Goal: Task Accomplishment & Management: Use online tool/utility

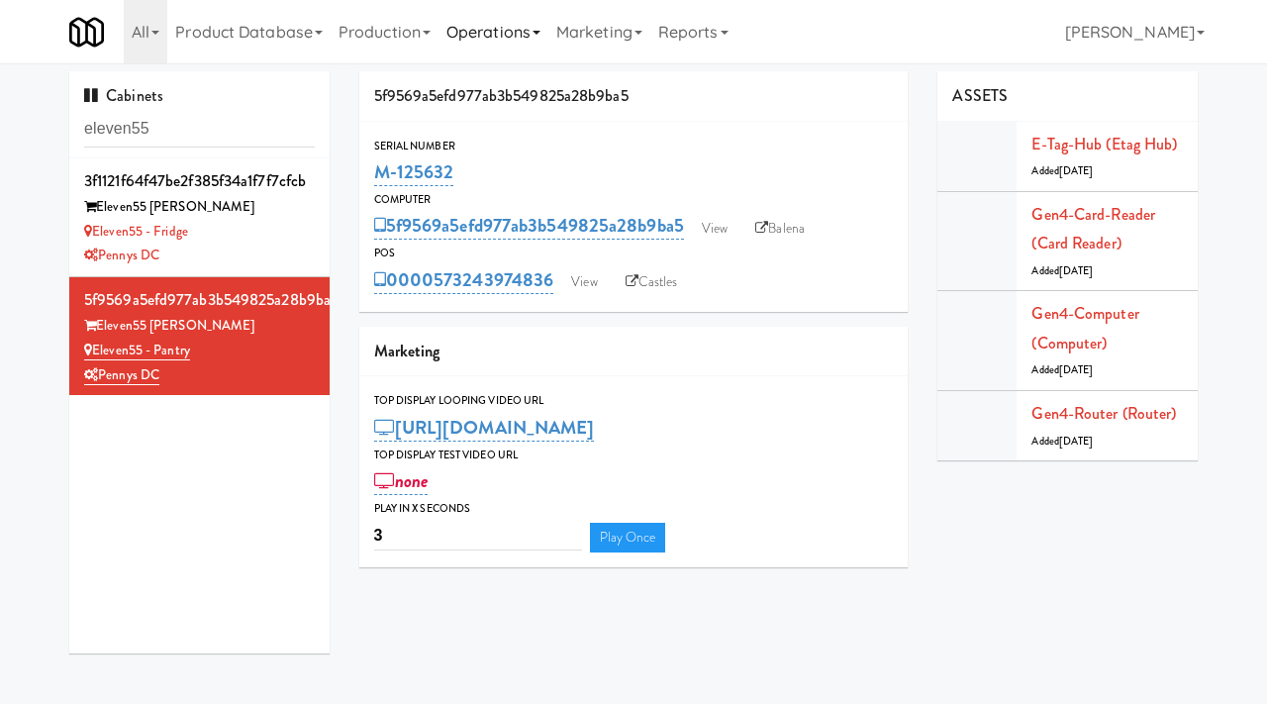
click at [510, 33] on link "Operations" at bounding box center [493, 31] width 110 height 63
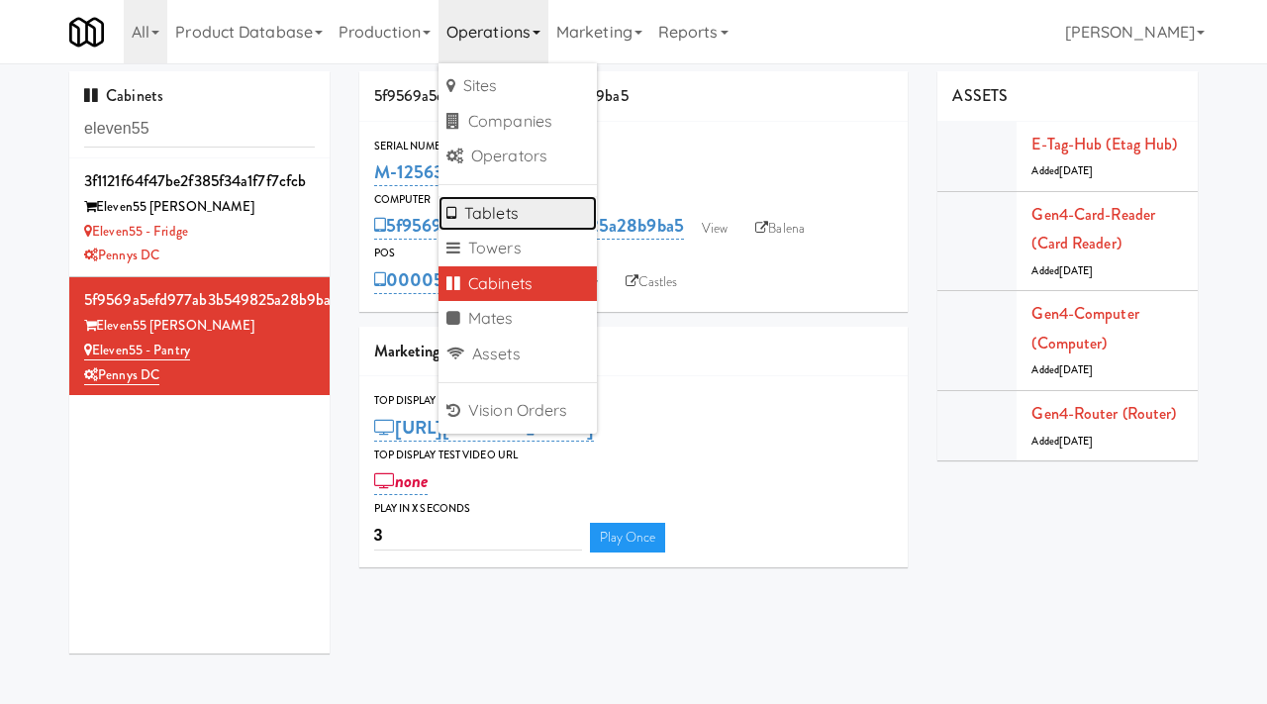
click at [496, 218] on link "Tablets" at bounding box center [517, 214] width 158 height 36
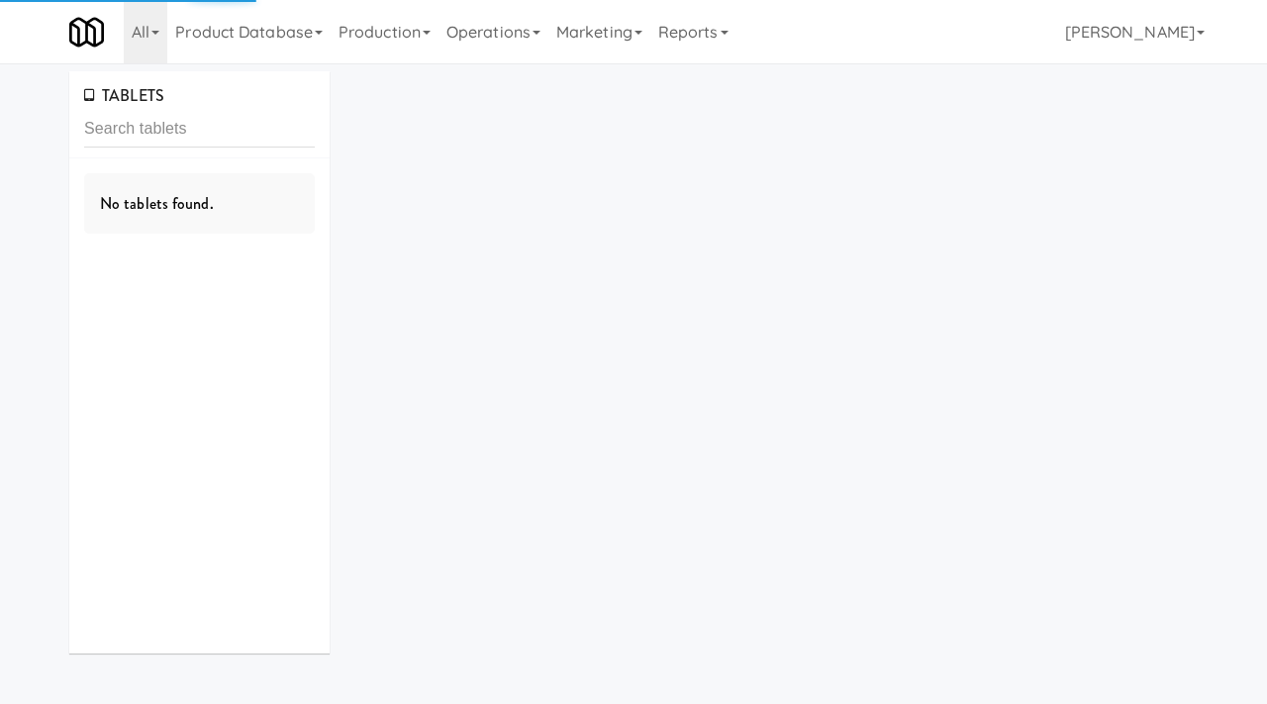
click at [206, 117] on input "text" at bounding box center [199, 129] width 231 height 37
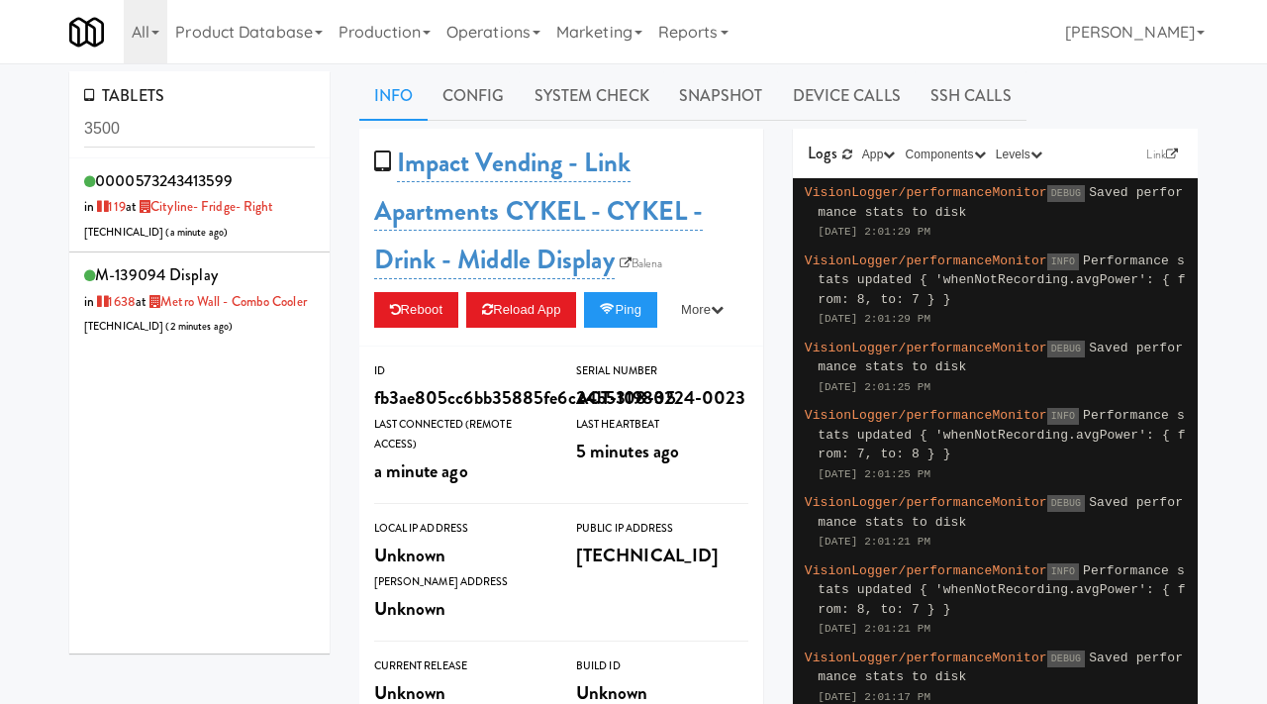
type input "3500"
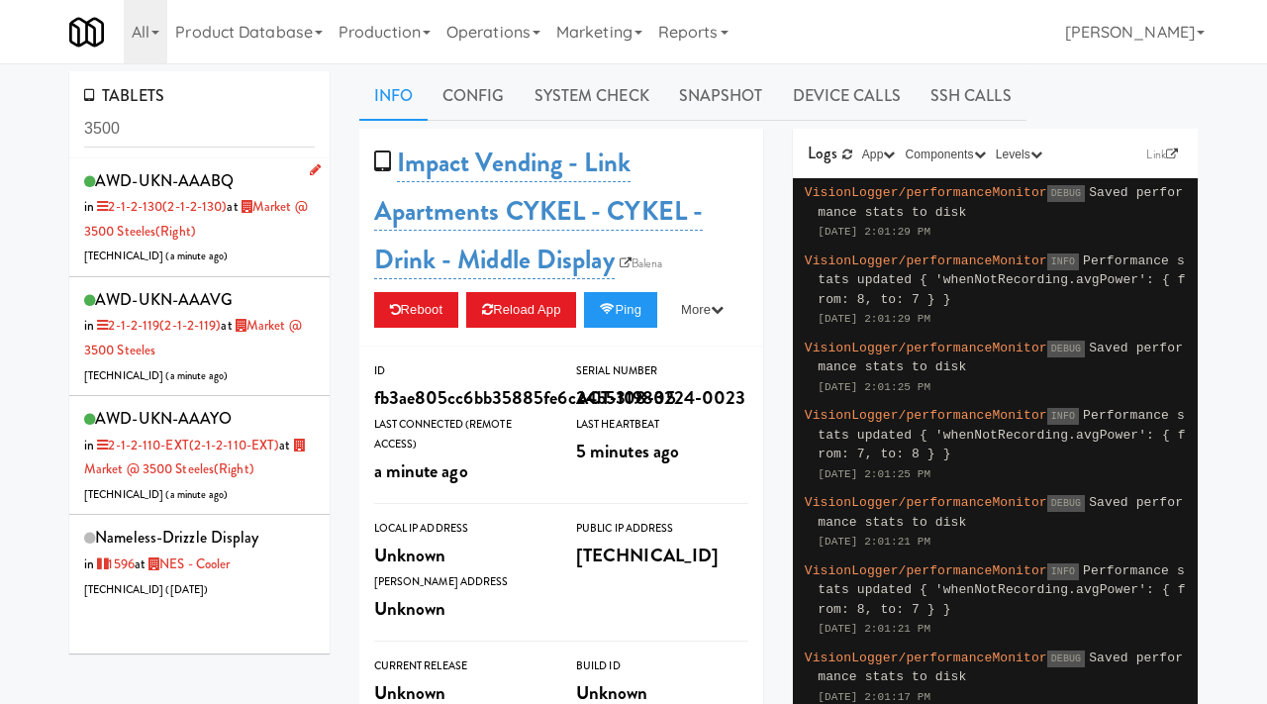
click at [288, 260] on div "AWD-UKN-AAABQ in 2-1-2-130 (2-1-2-130) at Market @ 3500 Steeles(Right) 198.98.1…" at bounding box center [199, 217] width 231 height 102
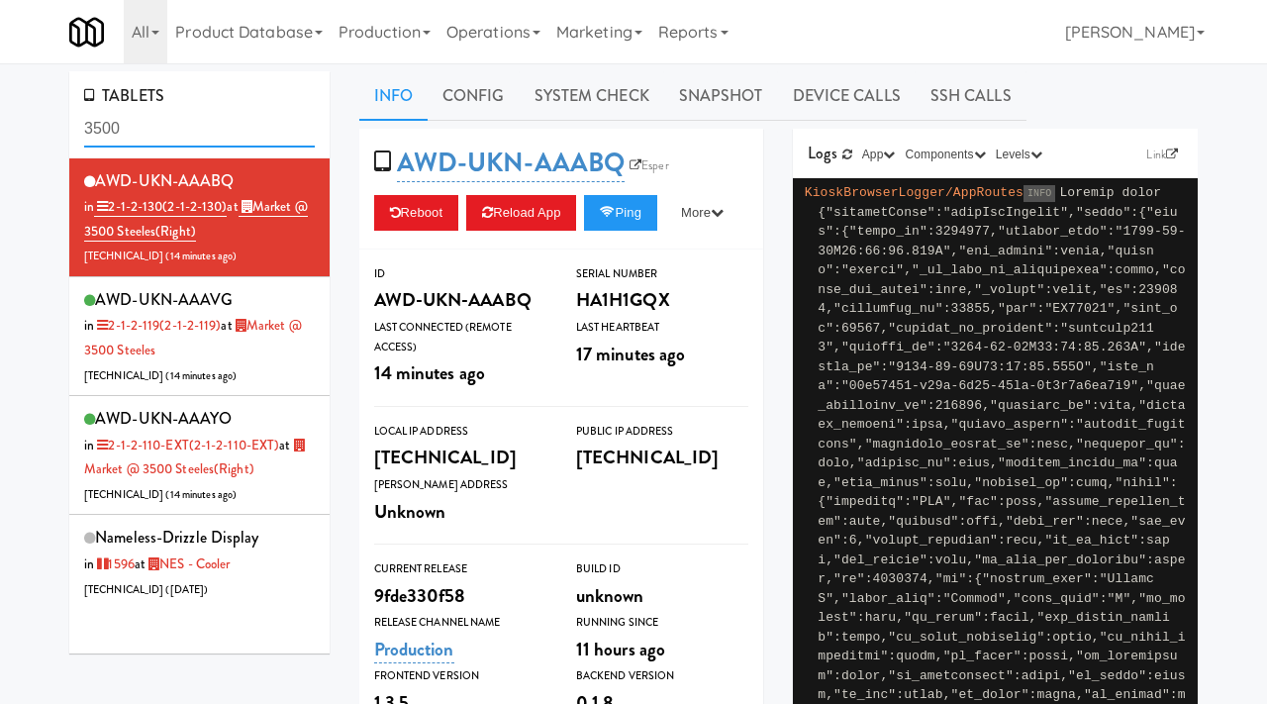
drag, startPoint x: 203, startPoint y: 130, endPoint x: 190, endPoint y: 130, distance: 12.9
click at [190, 130] on input "3500" at bounding box center [199, 129] width 231 height 37
click at [511, 30] on link "Operations" at bounding box center [493, 31] width 110 height 63
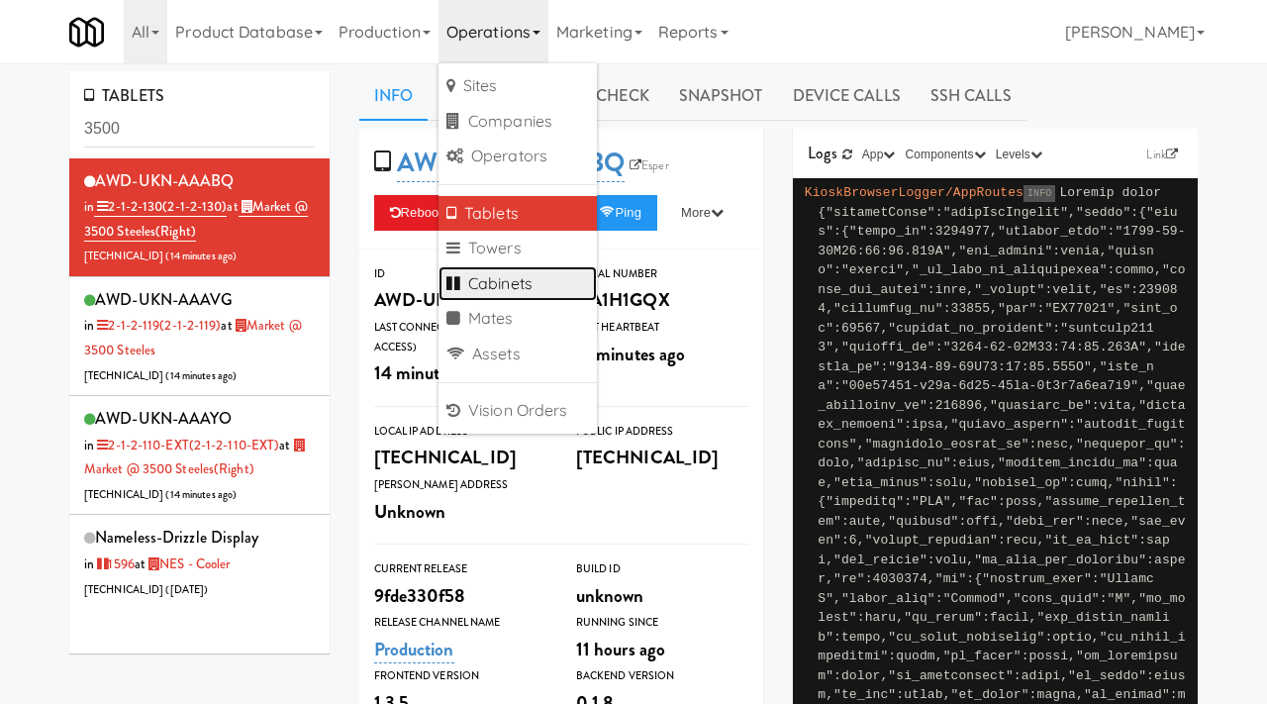
click at [502, 275] on link "Cabinets" at bounding box center [517, 284] width 158 height 36
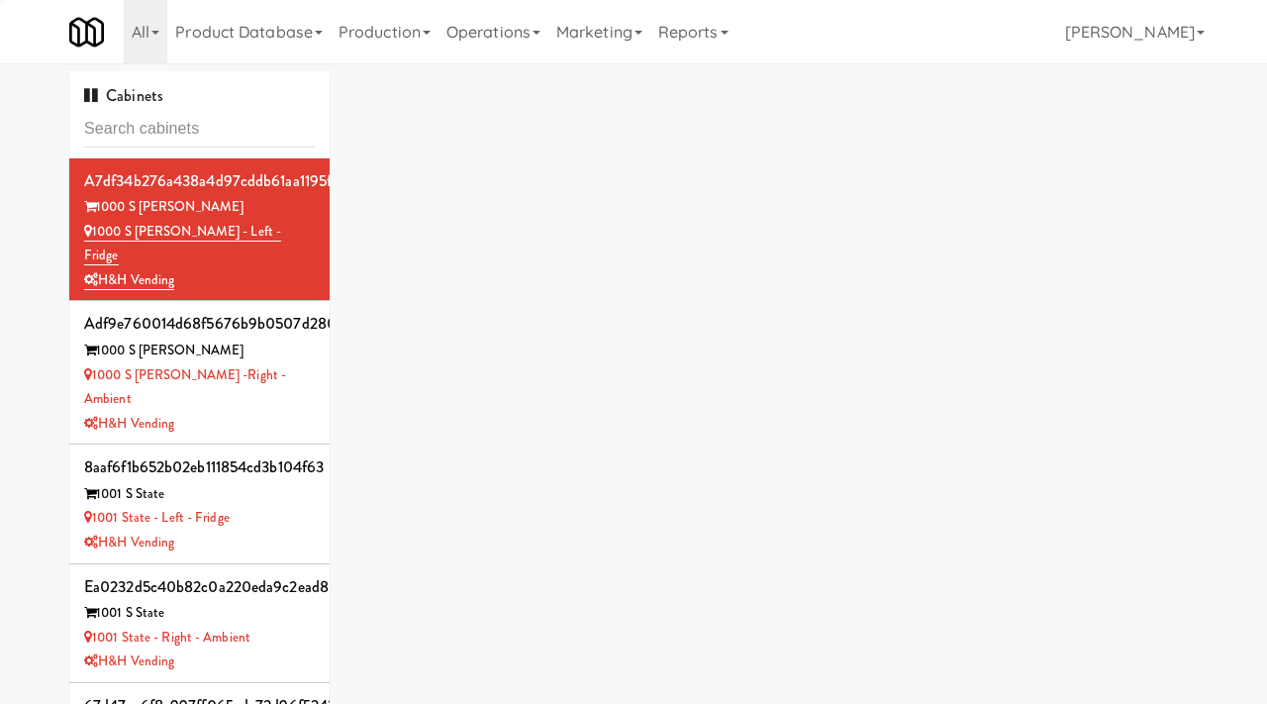
click at [143, 135] on input "text" at bounding box center [199, 129] width 231 height 37
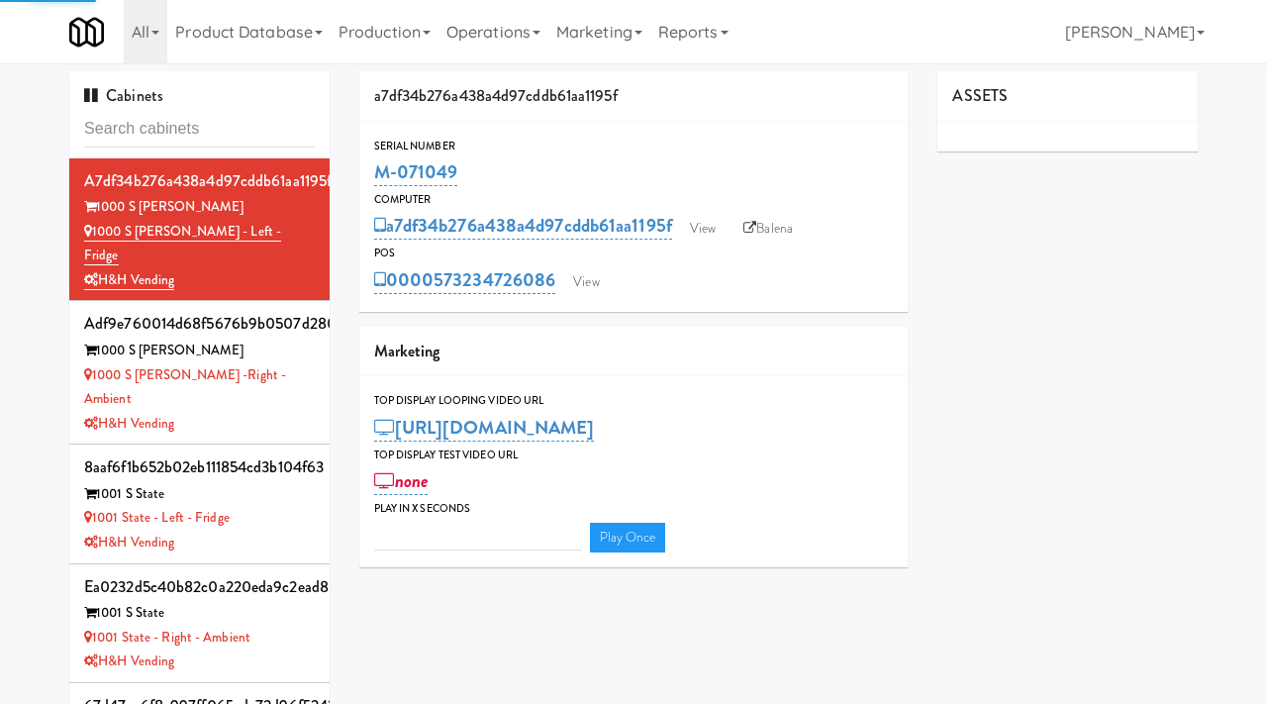
type input "3"
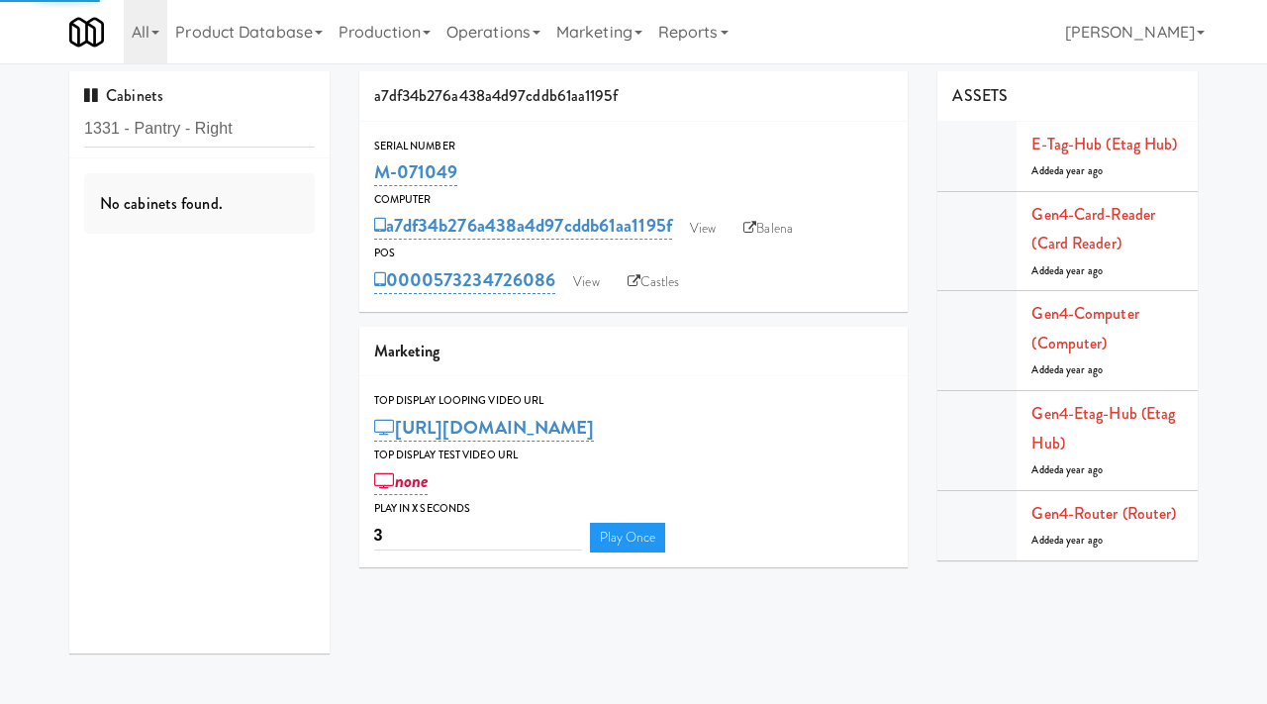
type input "1331 - Pantry - Right"
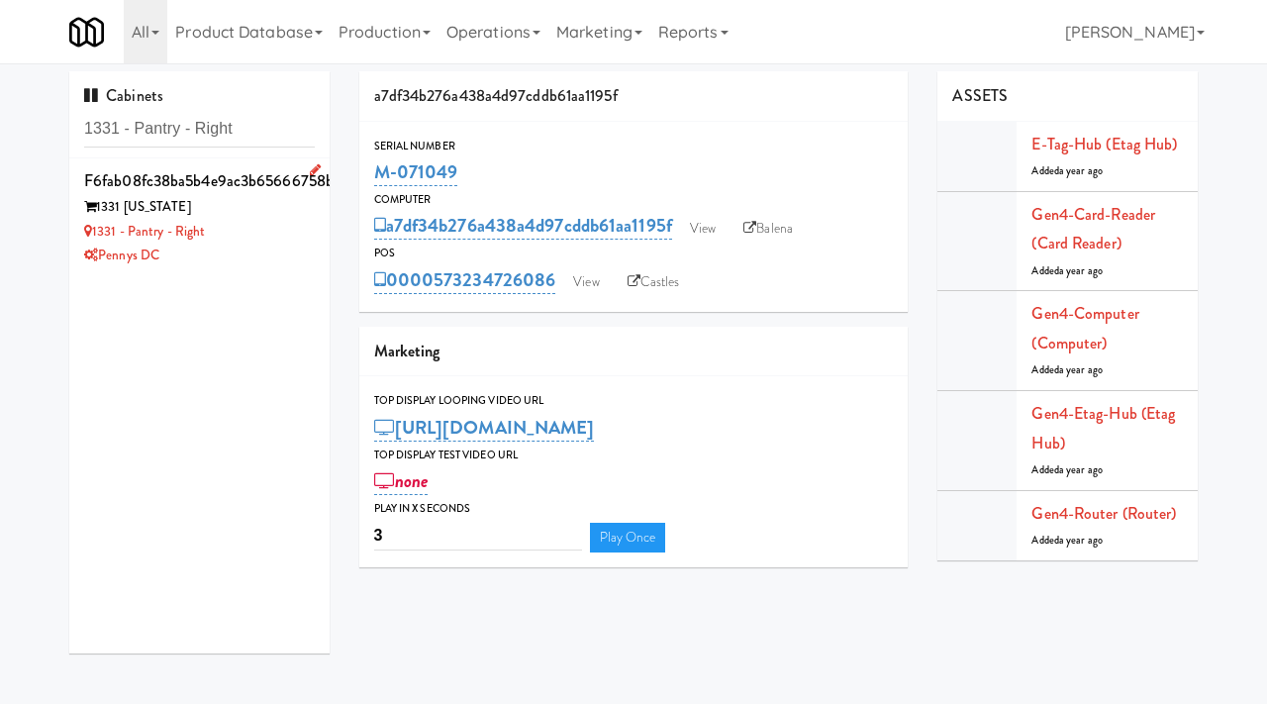
click at [270, 238] on div "1331 - Pantry - Right" at bounding box center [199, 232] width 231 height 25
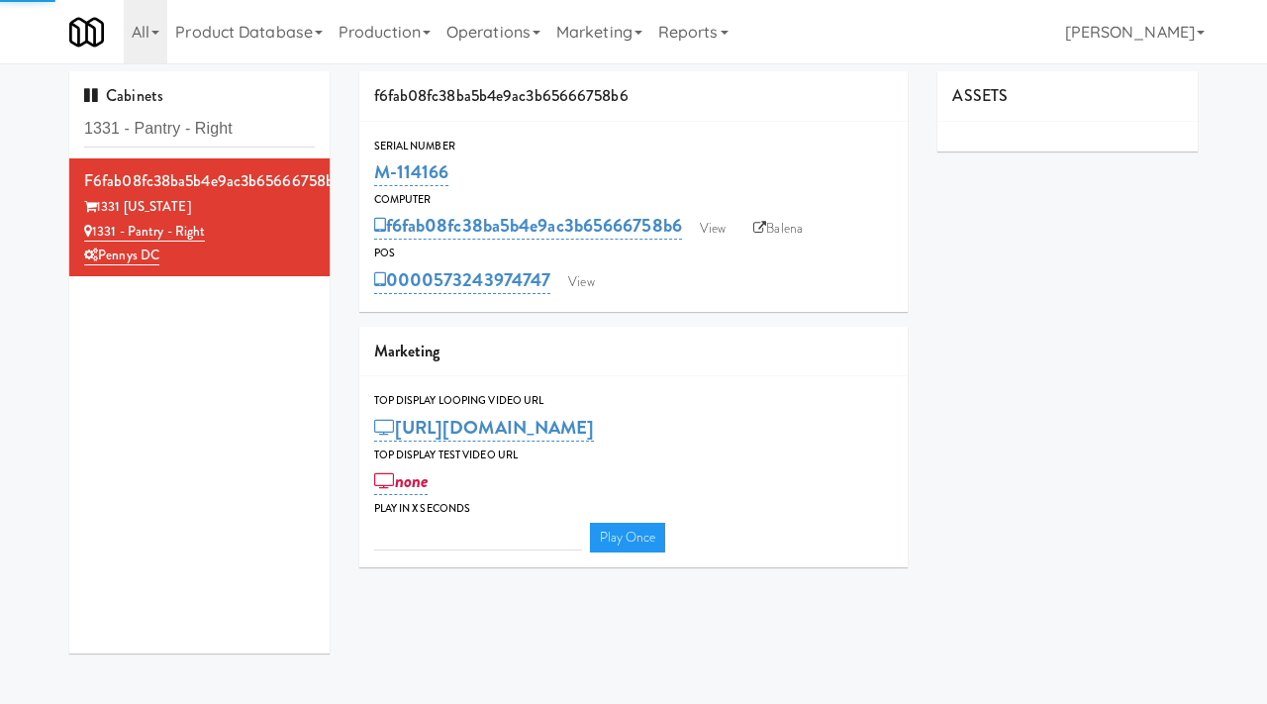
type input "3"
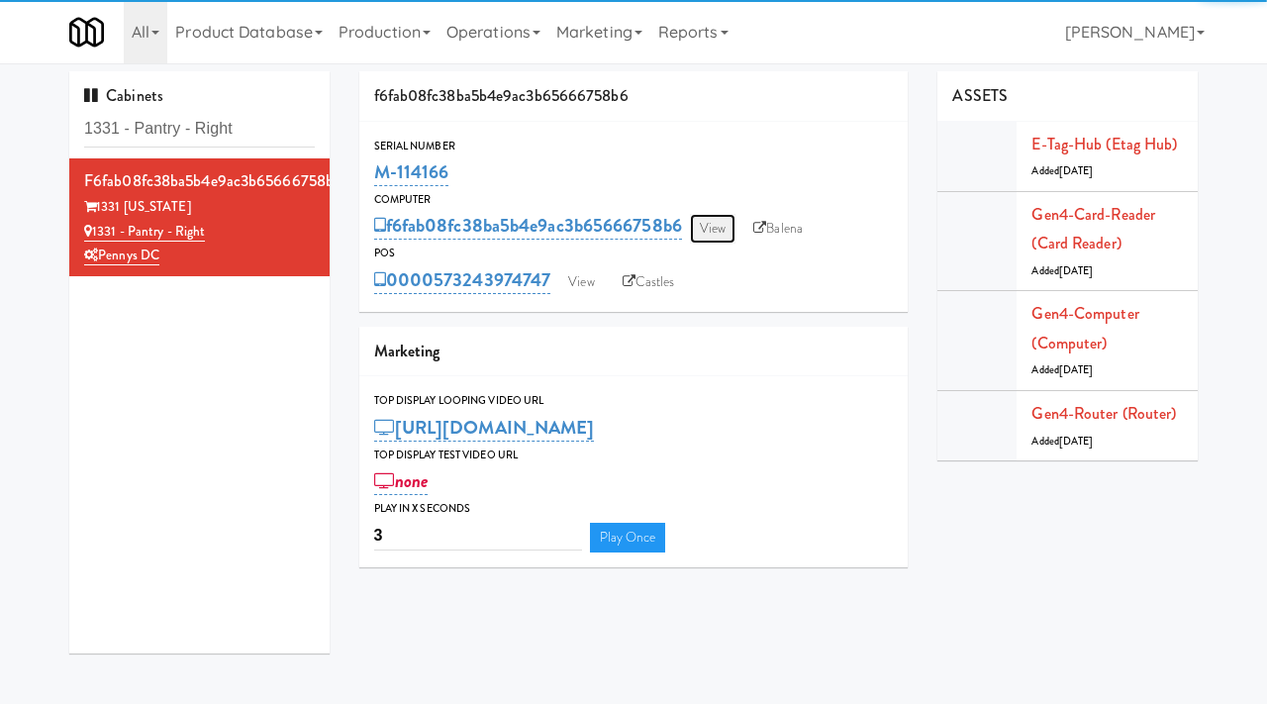
click at [721, 231] on link "View" at bounding box center [713, 229] width 46 height 30
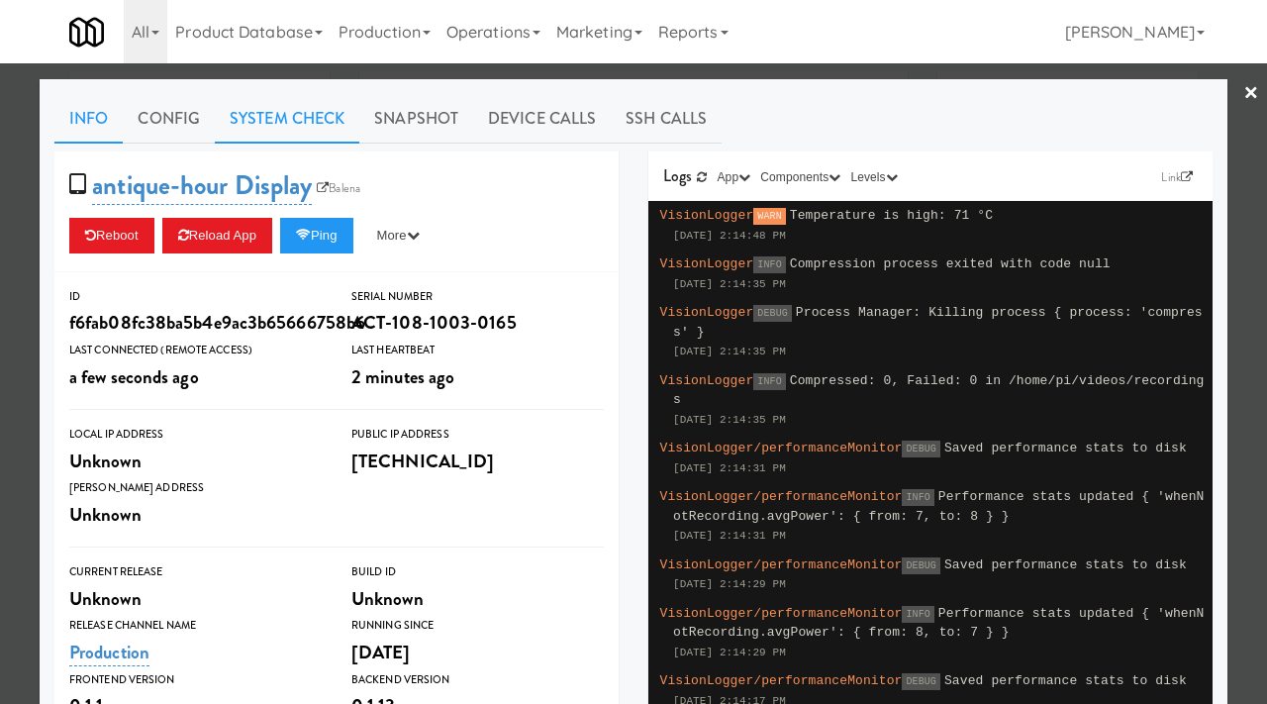
click at [300, 113] on link "System Check" at bounding box center [287, 118] width 145 height 49
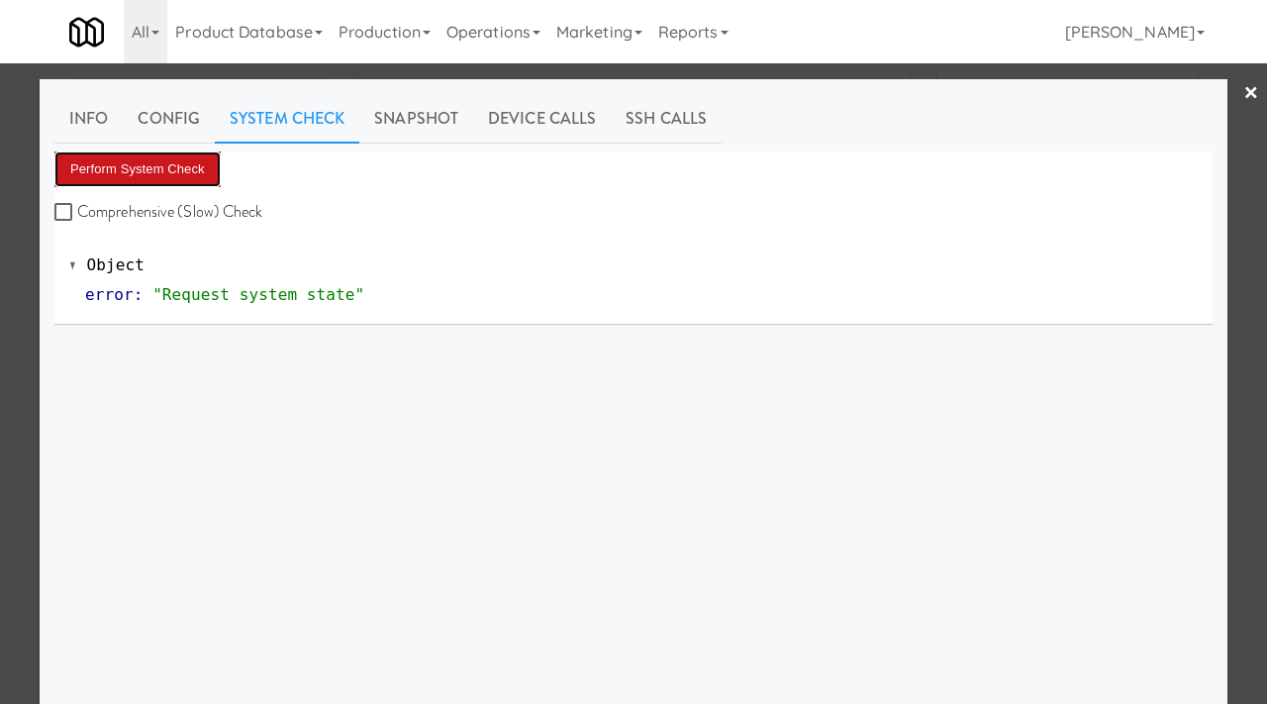
click at [172, 180] on button "Perform System Check" at bounding box center [137, 169] width 166 height 36
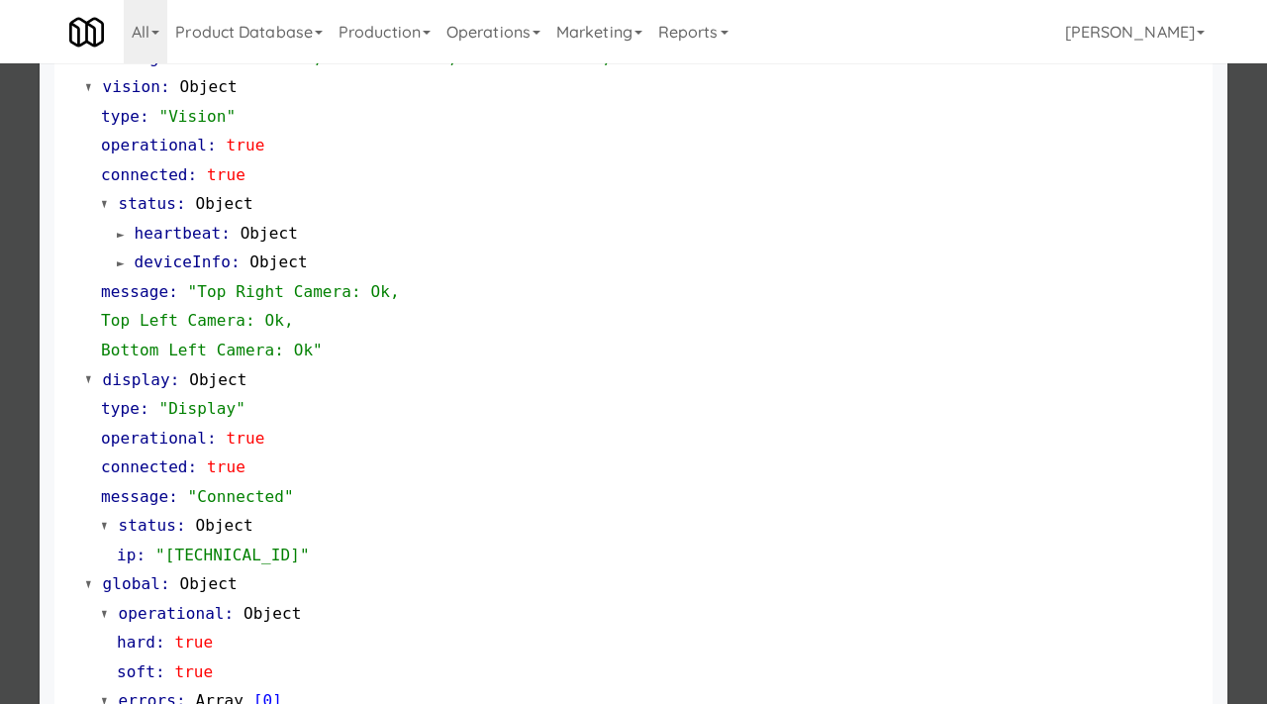
scroll to position [862, 0]
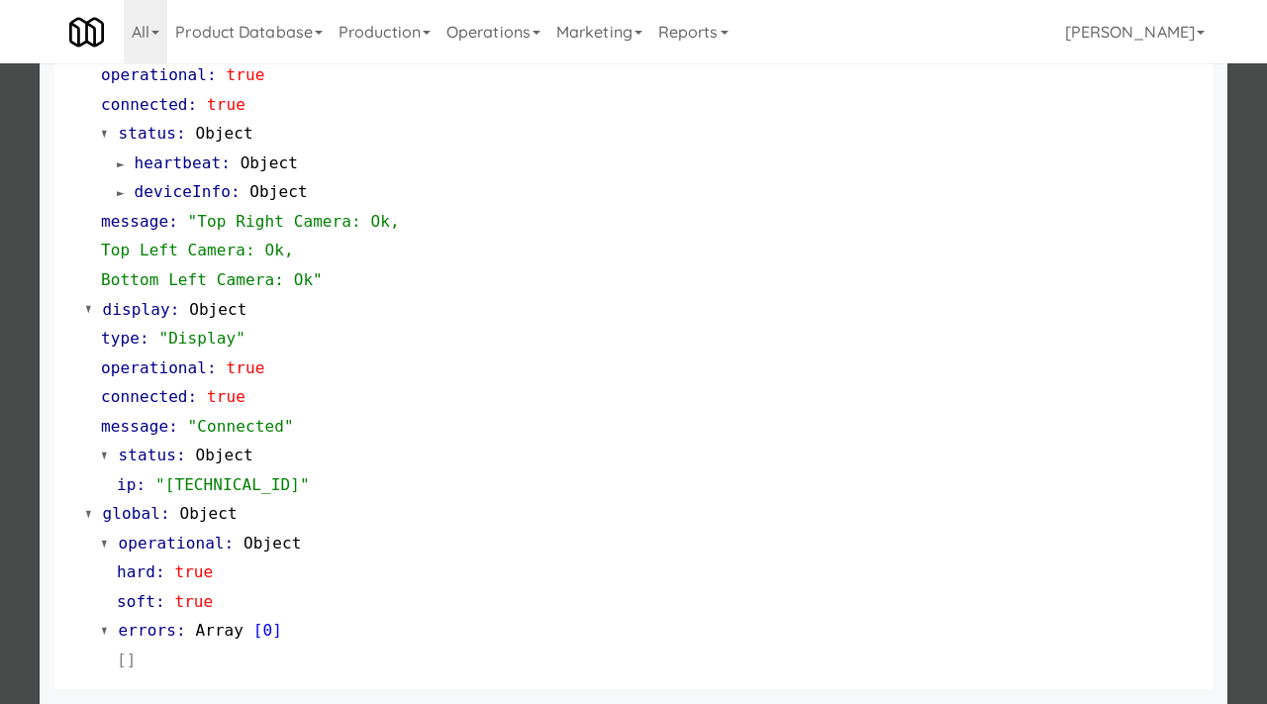
click at [2, 429] on div at bounding box center [633, 352] width 1267 height 704
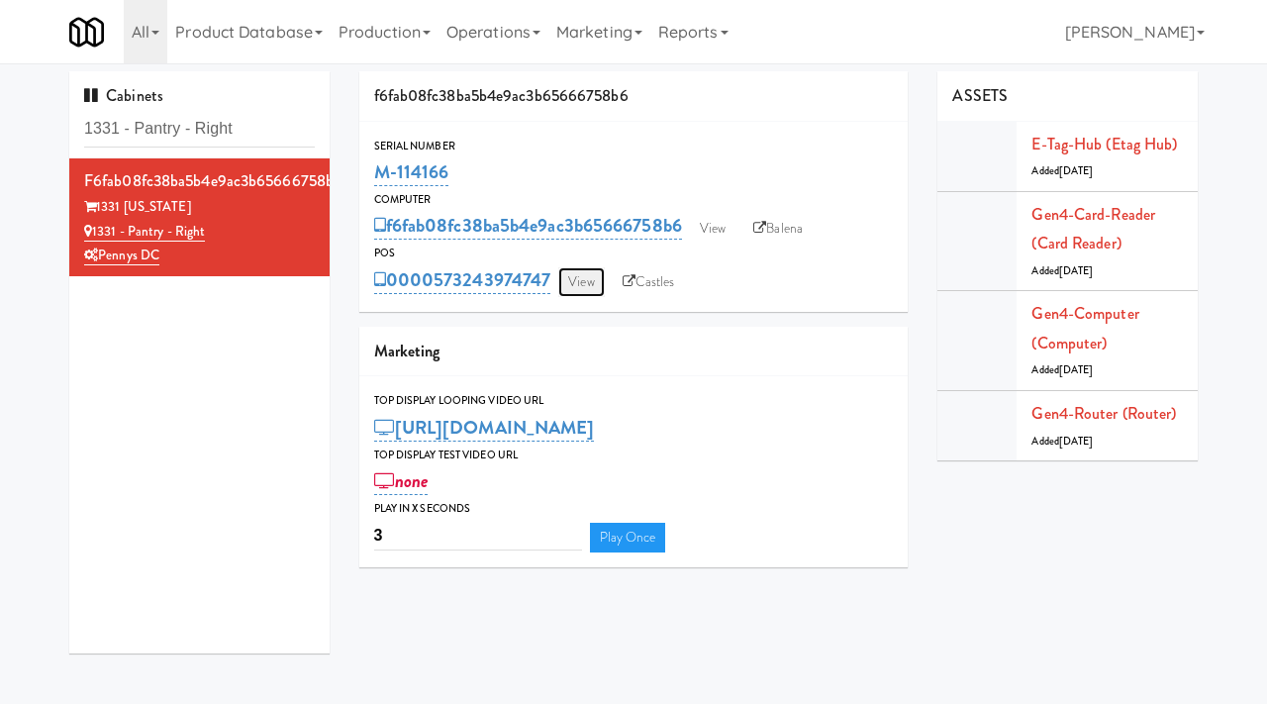
click at [586, 287] on link "View" at bounding box center [581, 282] width 46 height 30
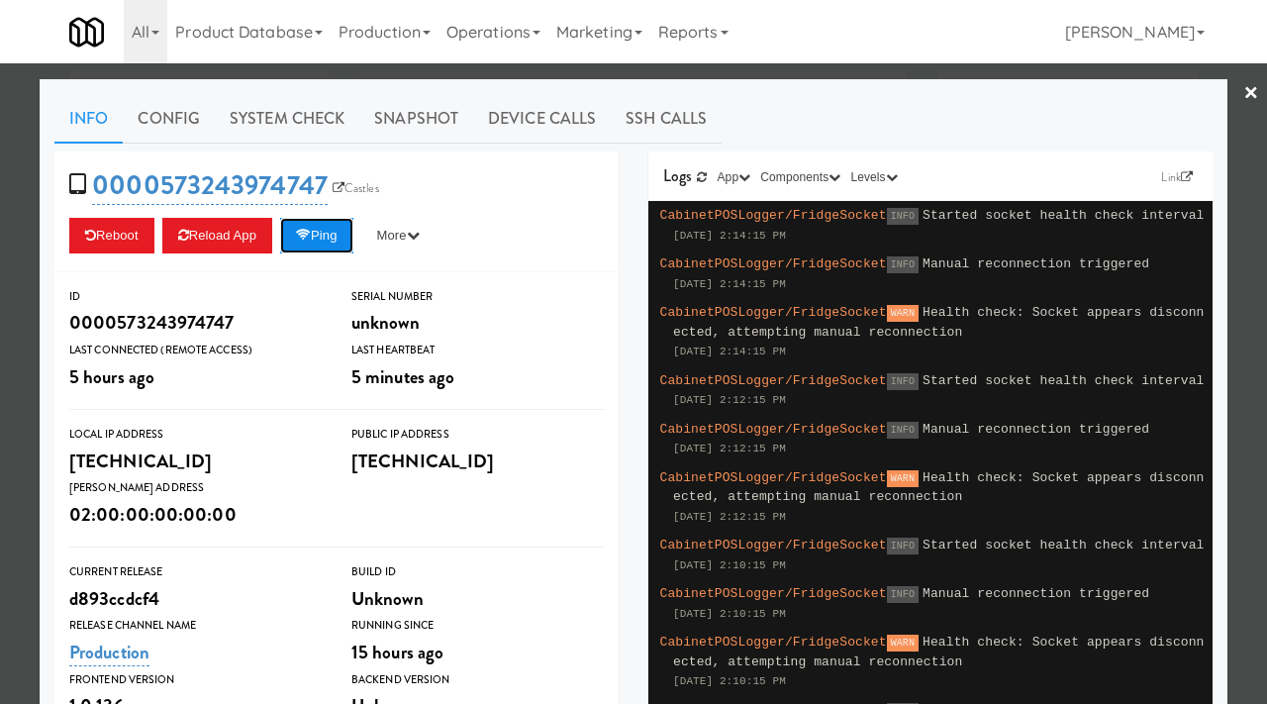
click at [329, 231] on button "Ping" at bounding box center [316, 236] width 73 height 36
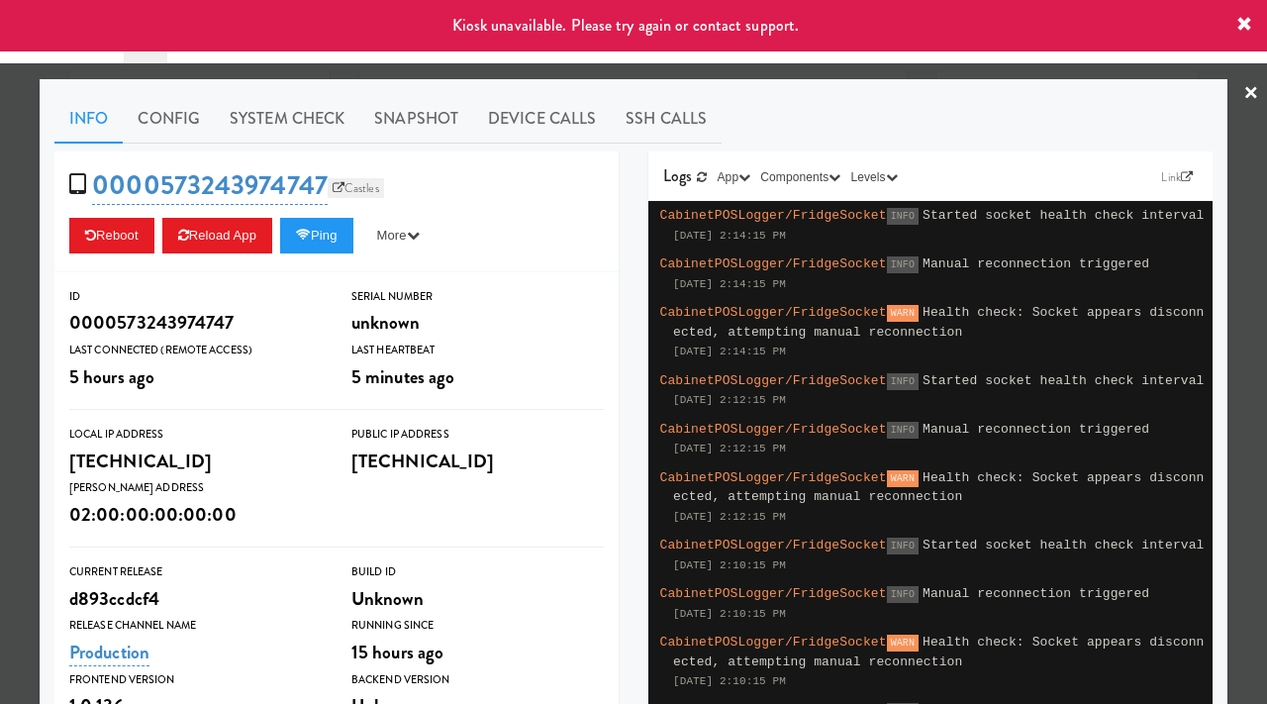
click at [351, 187] on link "Castles" at bounding box center [356, 188] width 56 height 20
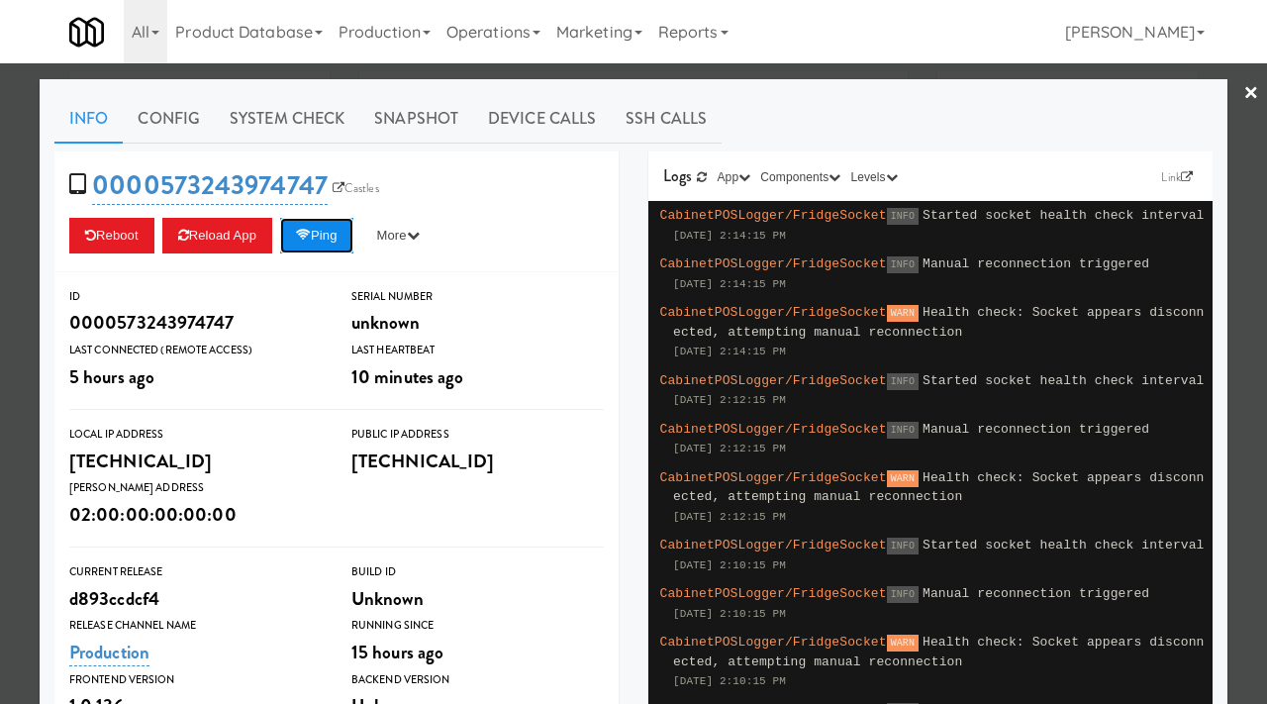
click at [333, 224] on button "Ping" at bounding box center [316, 236] width 73 height 36
click at [0, 185] on div at bounding box center [633, 352] width 1267 height 704
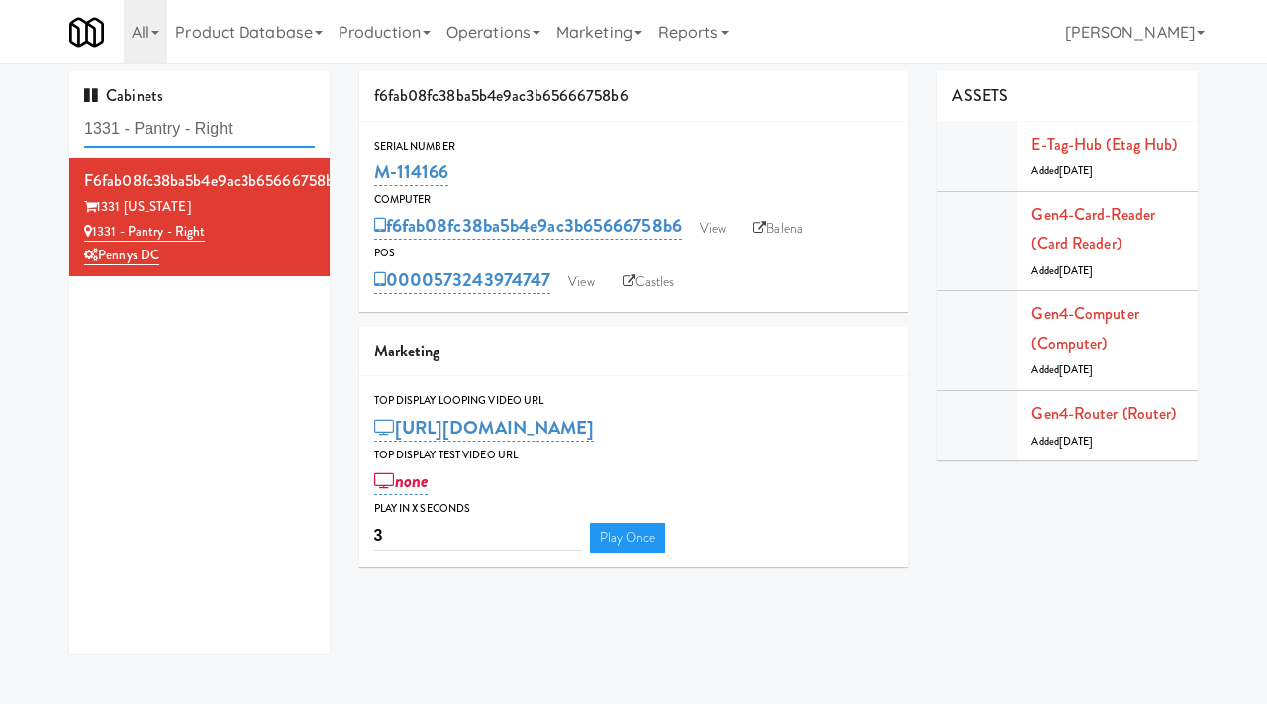
drag, startPoint x: 254, startPoint y: 137, endPoint x: 42, endPoint y: 123, distance: 213.2
click at [42, 123] on div "Cabinets 1331 - Pantry - Right f6fab08fc38ba5b4e9ac3b65666758b6 1331 Maryland 1…" at bounding box center [633, 369] width 1267 height 597
paste input "Vouge Salon Cooler 1"
type input "Vouge Salon Cooler 1"
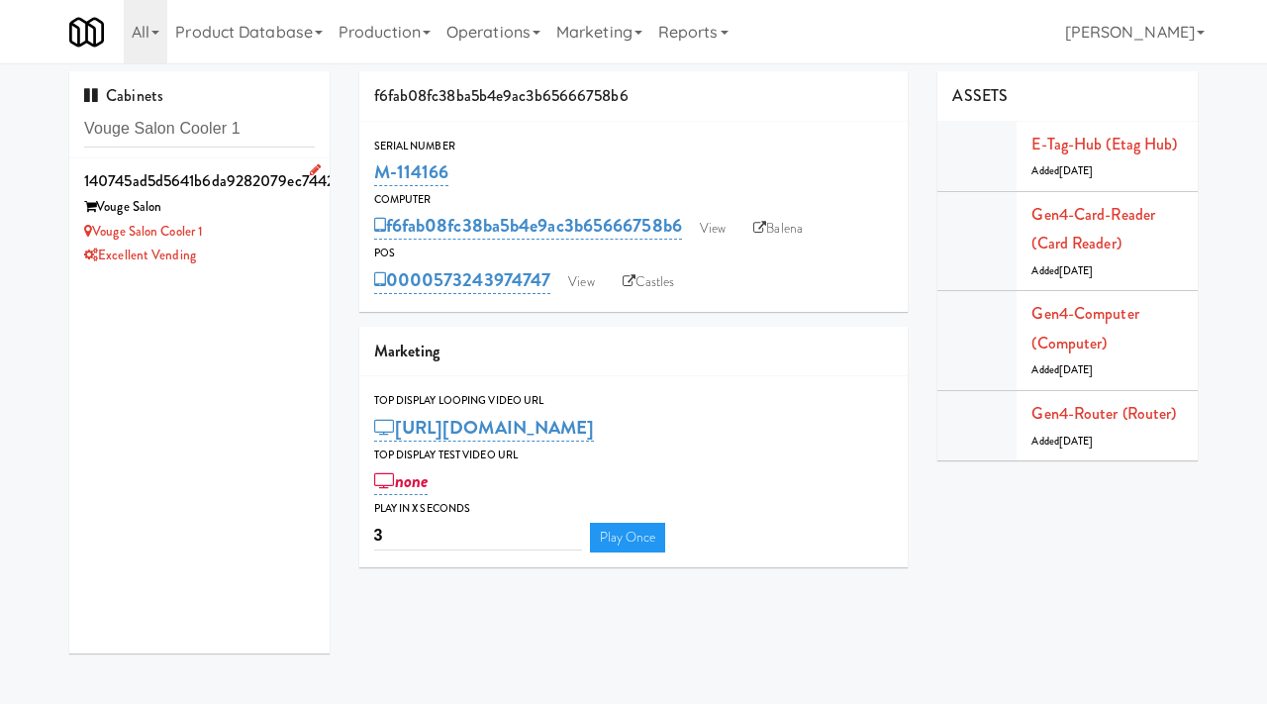
click at [275, 237] on div "Vouge Salon Cooler 1" at bounding box center [199, 232] width 231 height 25
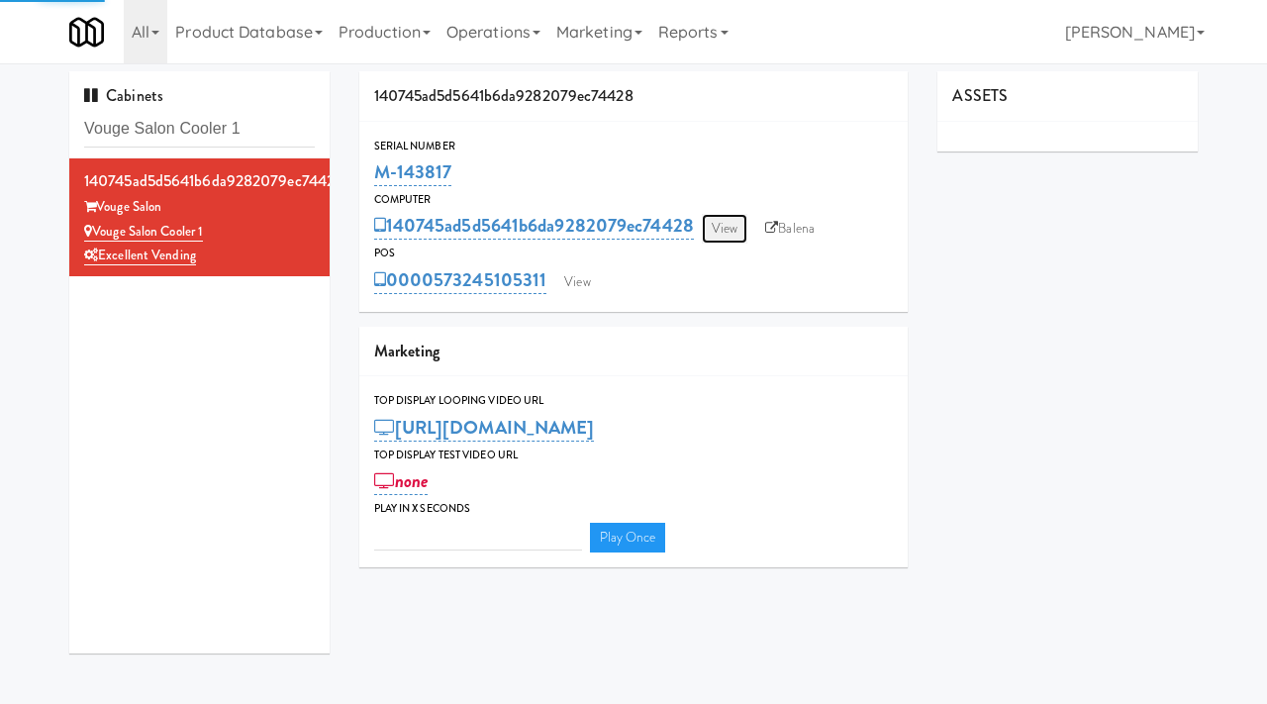
click at [732, 236] on link "View" at bounding box center [725, 229] width 46 height 30
type input "3"
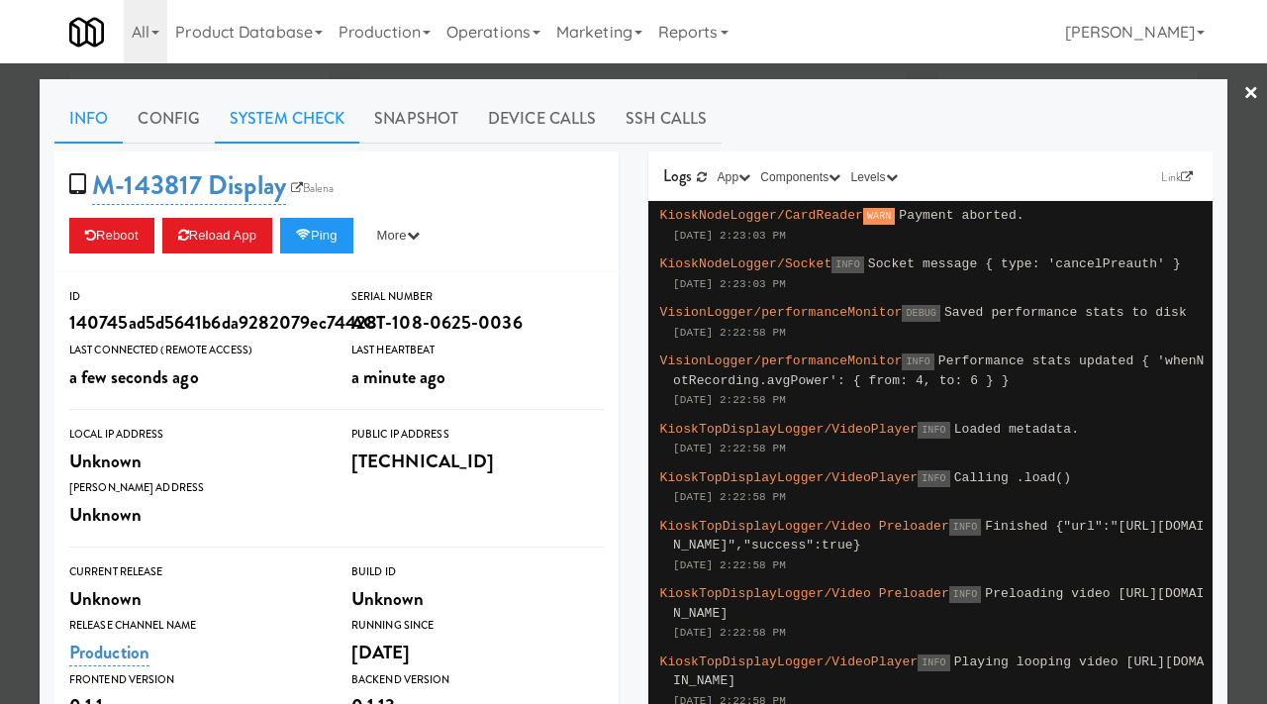
click at [286, 118] on link "System Check" at bounding box center [287, 118] width 145 height 49
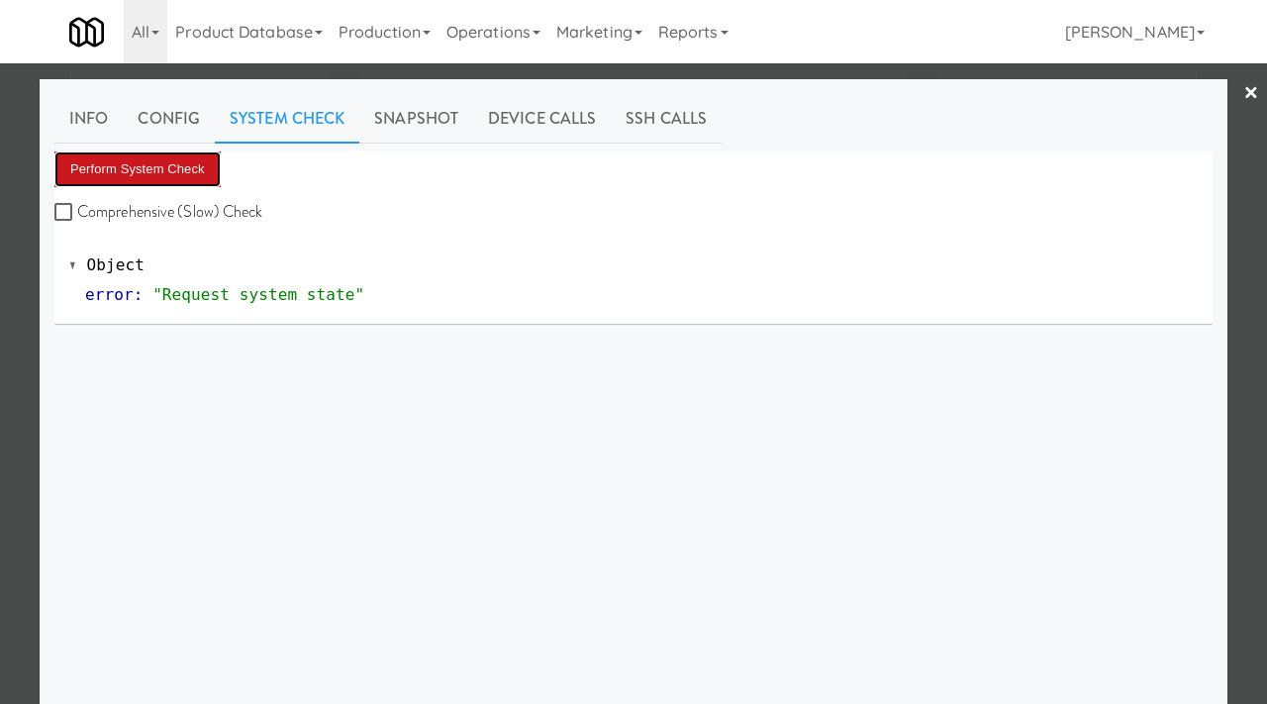
click at [179, 156] on button "Perform System Check" at bounding box center [137, 169] width 166 height 36
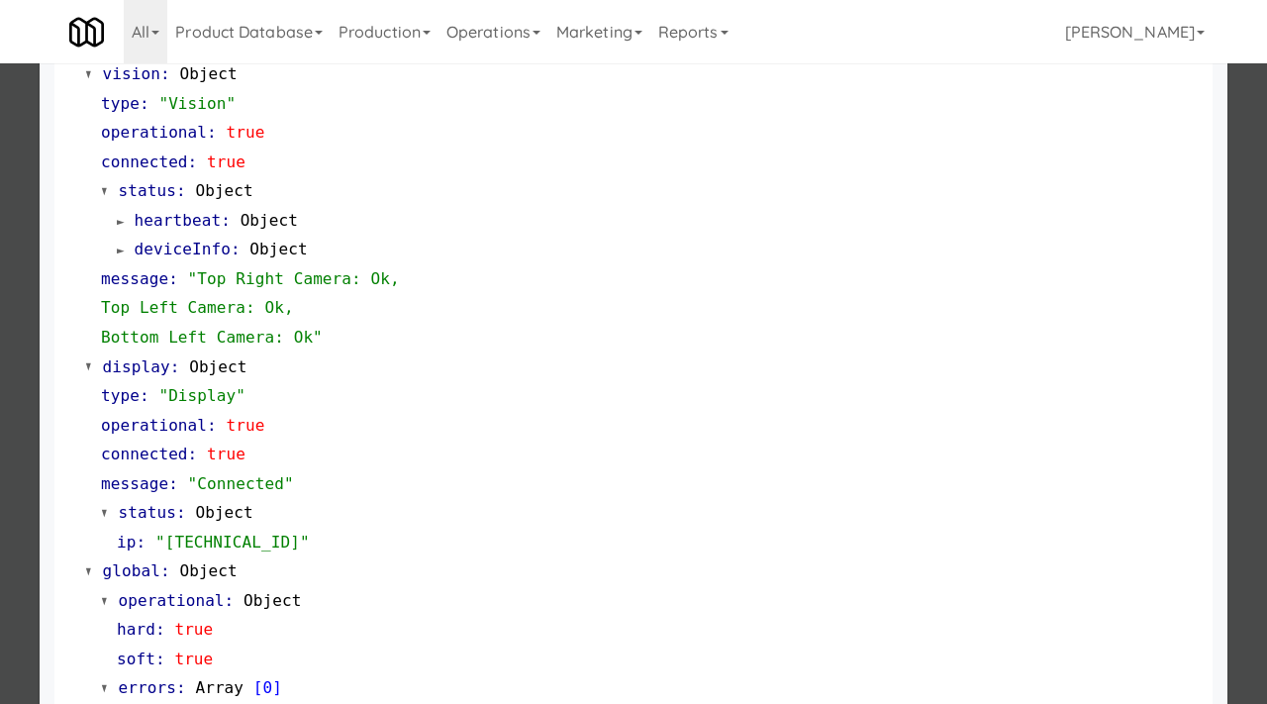
scroll to position [862, 0]
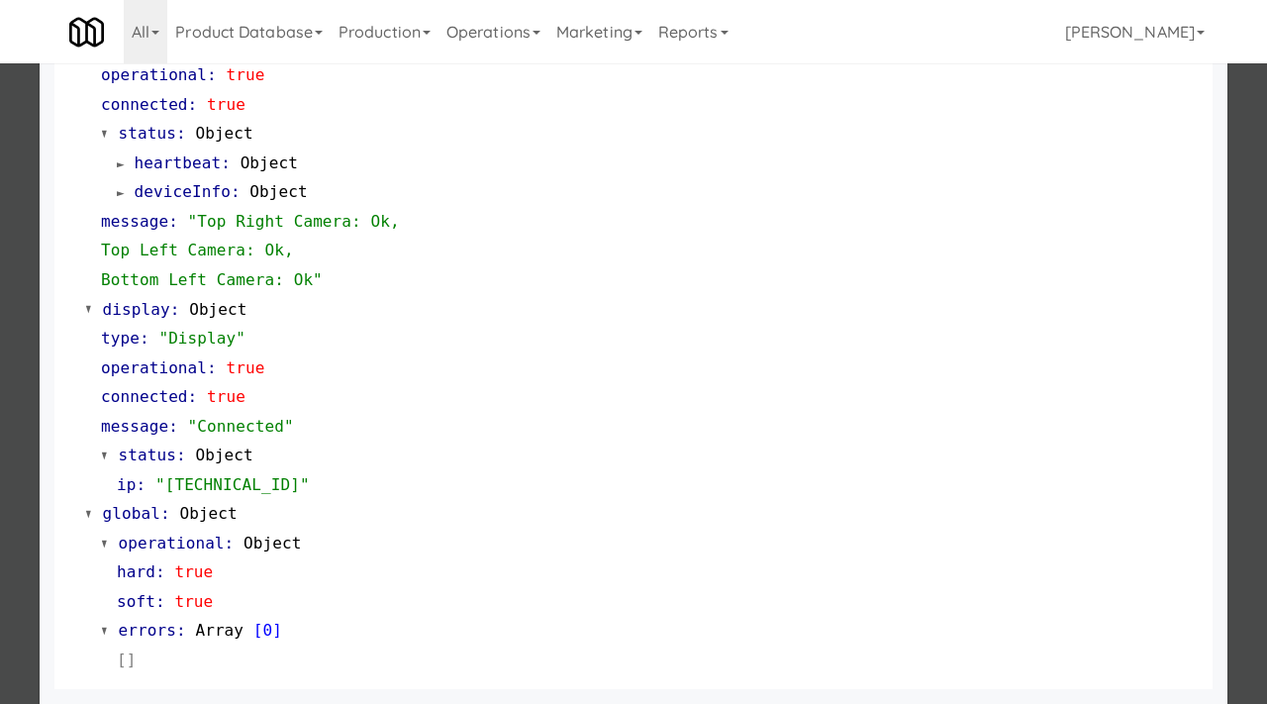
click at [0, 428] on div at bounding box center [633, 352] width 1267 height 704
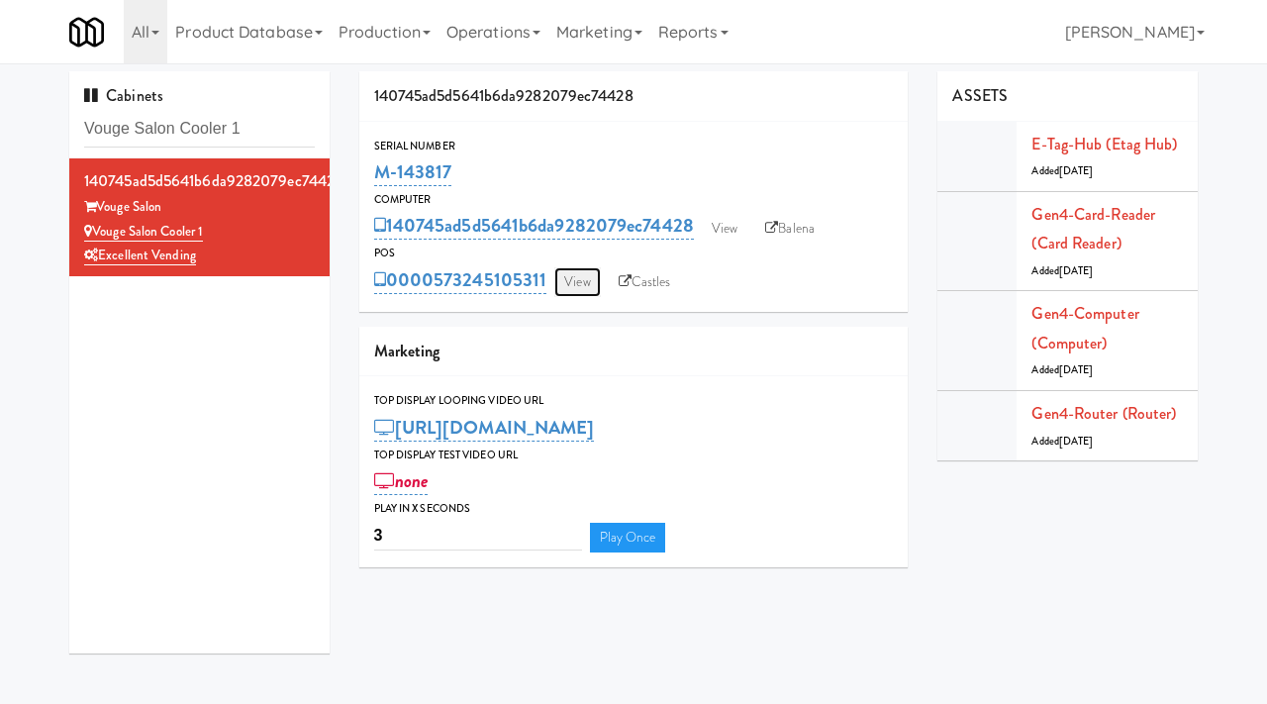
click at [581, 289] on link "View" at bounding box center [577, 282] width 46 height 30
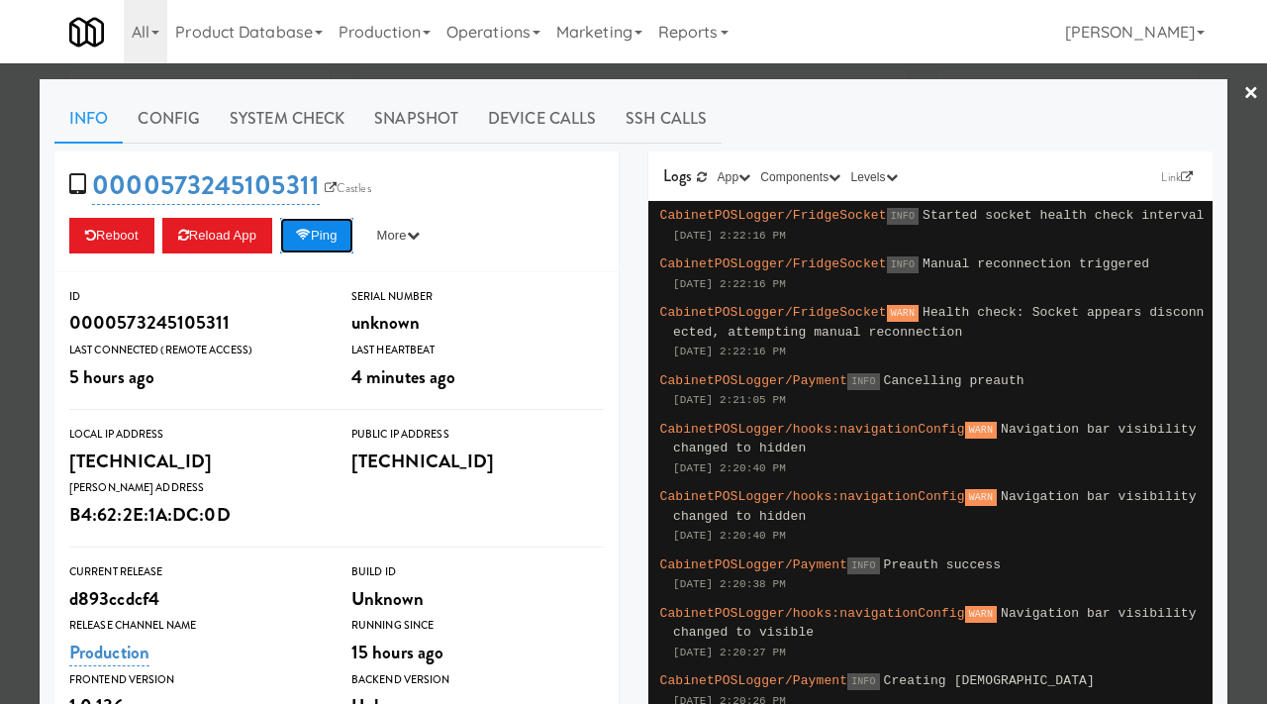
click at [334, 241] on button "Ping" at bounding box center [316, 236] width 73 height 36
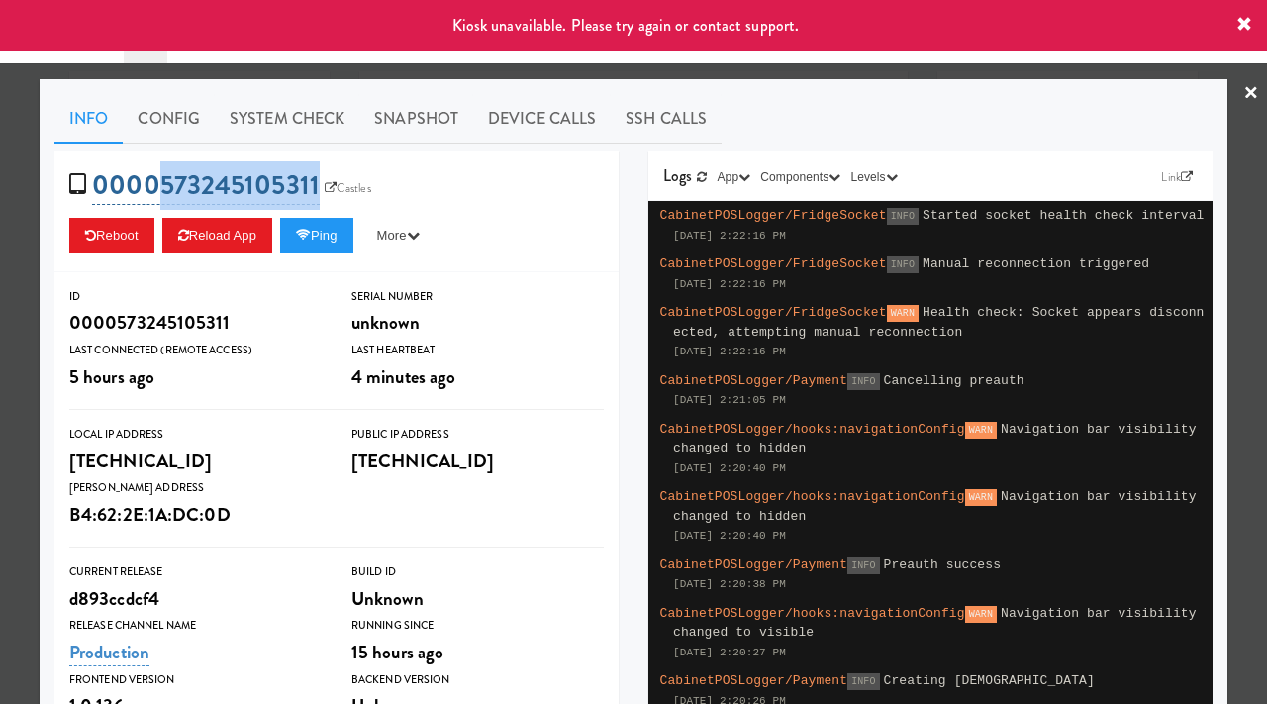
drag, startPoint x: 324, startPoint y: 170, endPoint x: 162, endPoint y: 180, distance: 161.6
click at [162, 180] on span "0000573245105311 Castles" at bounding box center [226, 185] width 315 height 38
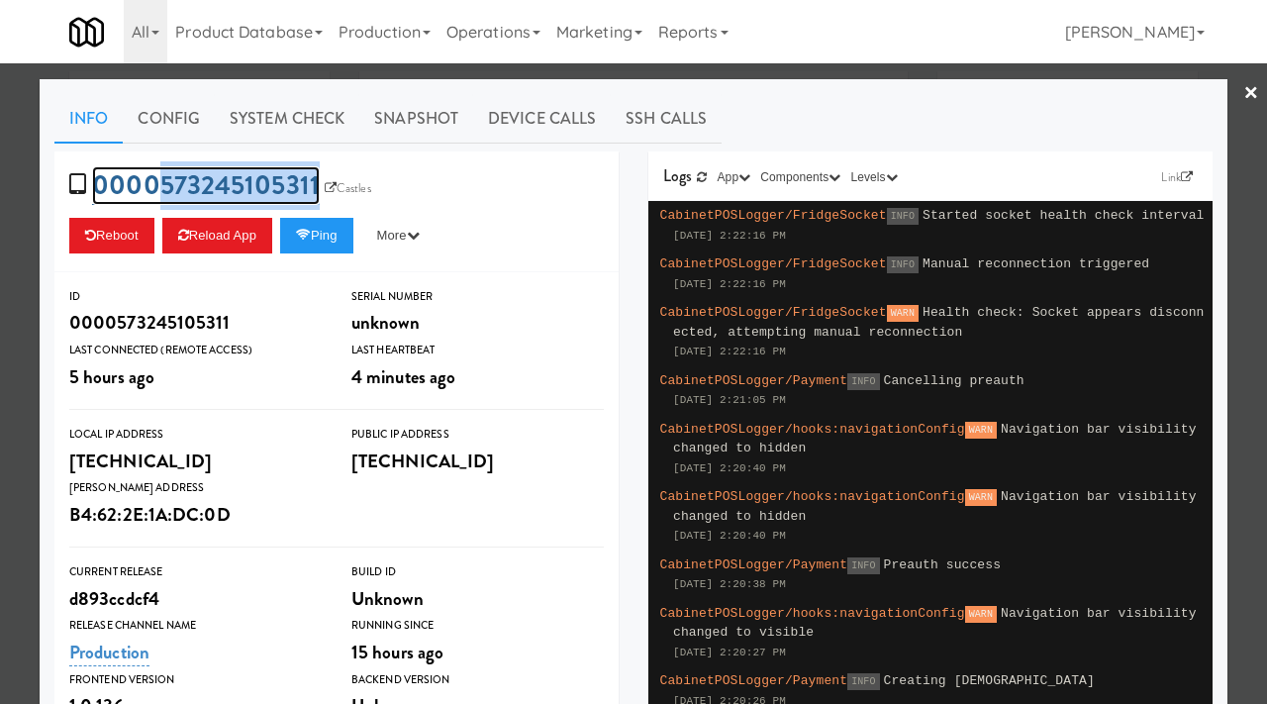
copy link "573245105311"
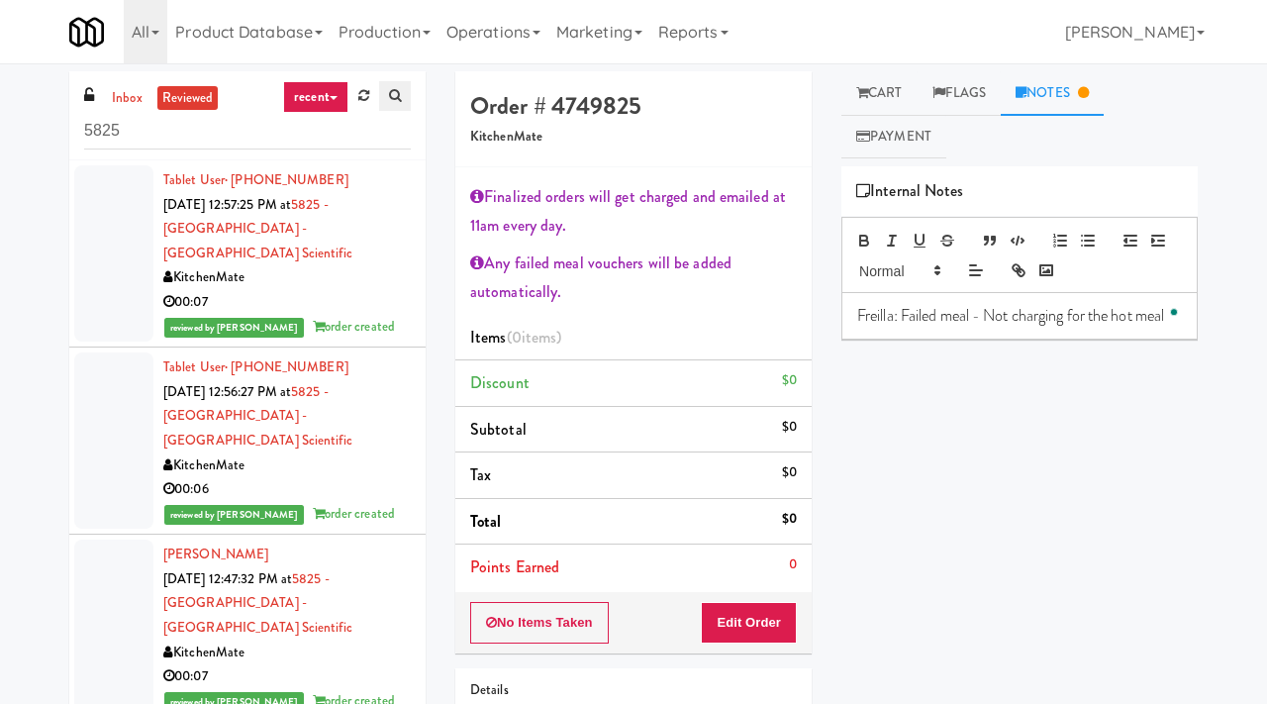
scroll to position [538, 0]
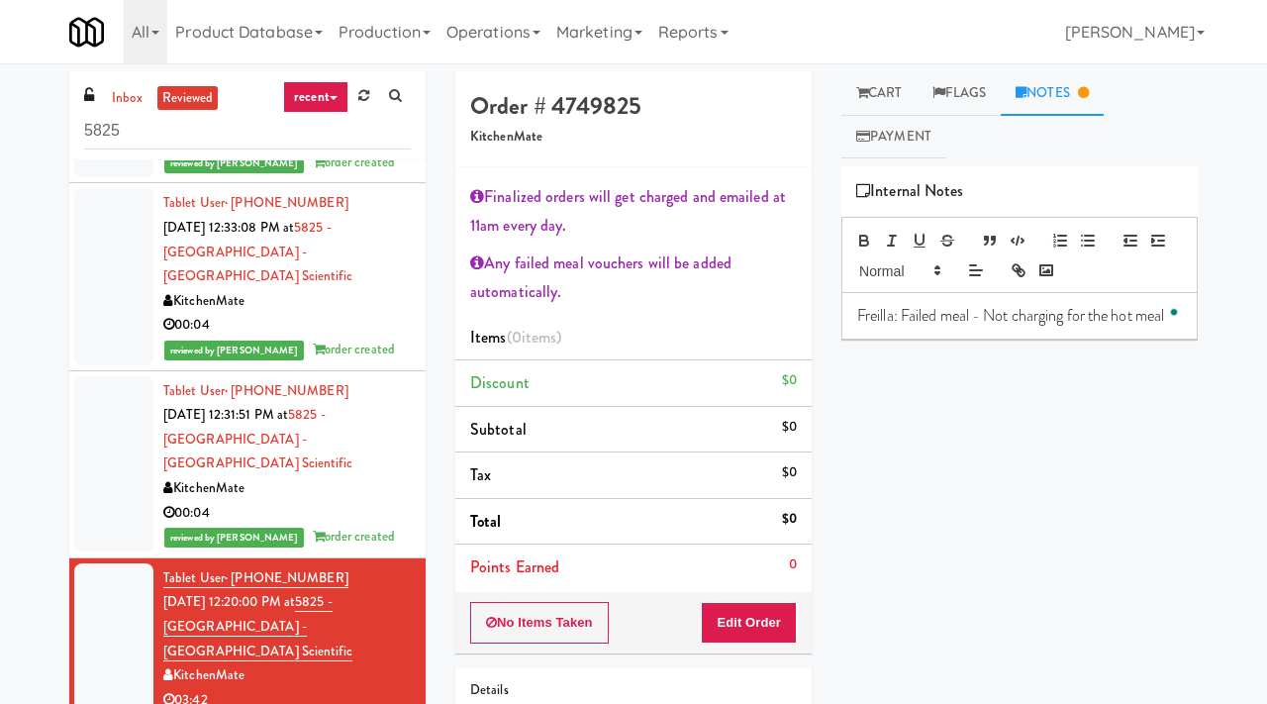
click at [220, 150] on div "inbox reviewed recent all unclear take inventory issue suspicious failed recent…" at bounding box center [247, 115] width 356 height 89
drag, startPoint x: 210, startPoint y: 140, endPoint x: 46, endPoint y: 130, distance: 164.6
click at [46, 130] on div "inbox reviewed recent all unclear take inventory issue suspicious failed recent…" at bounding box center [633, 463] width 1267 height 784
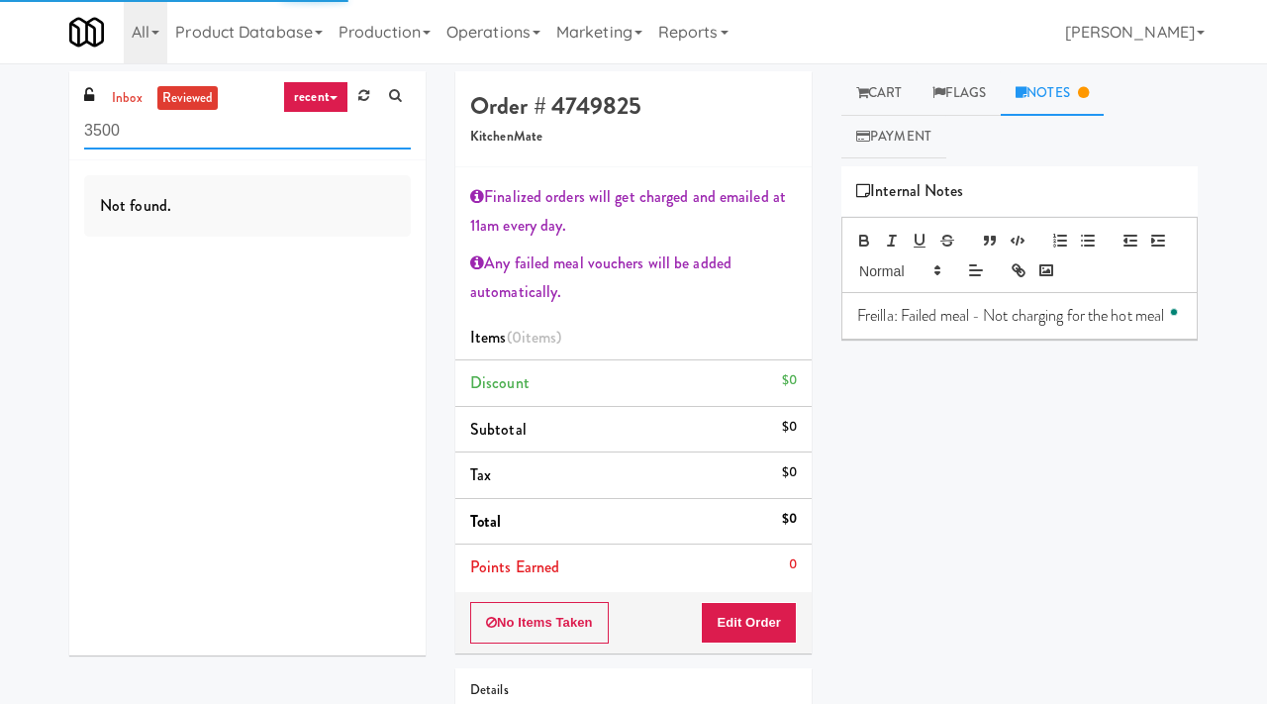
type input "3500"
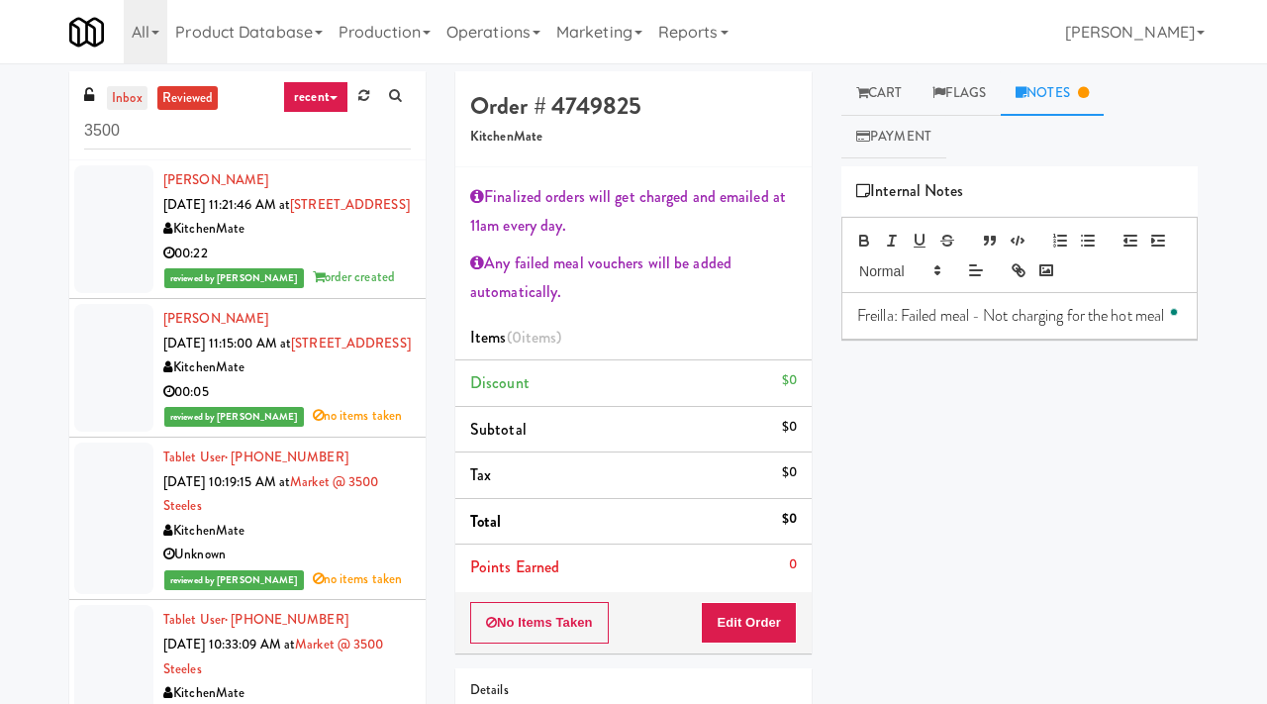
click at [122, 95] on link "inbox" at bounding box center [127, 98] width 41 height 25
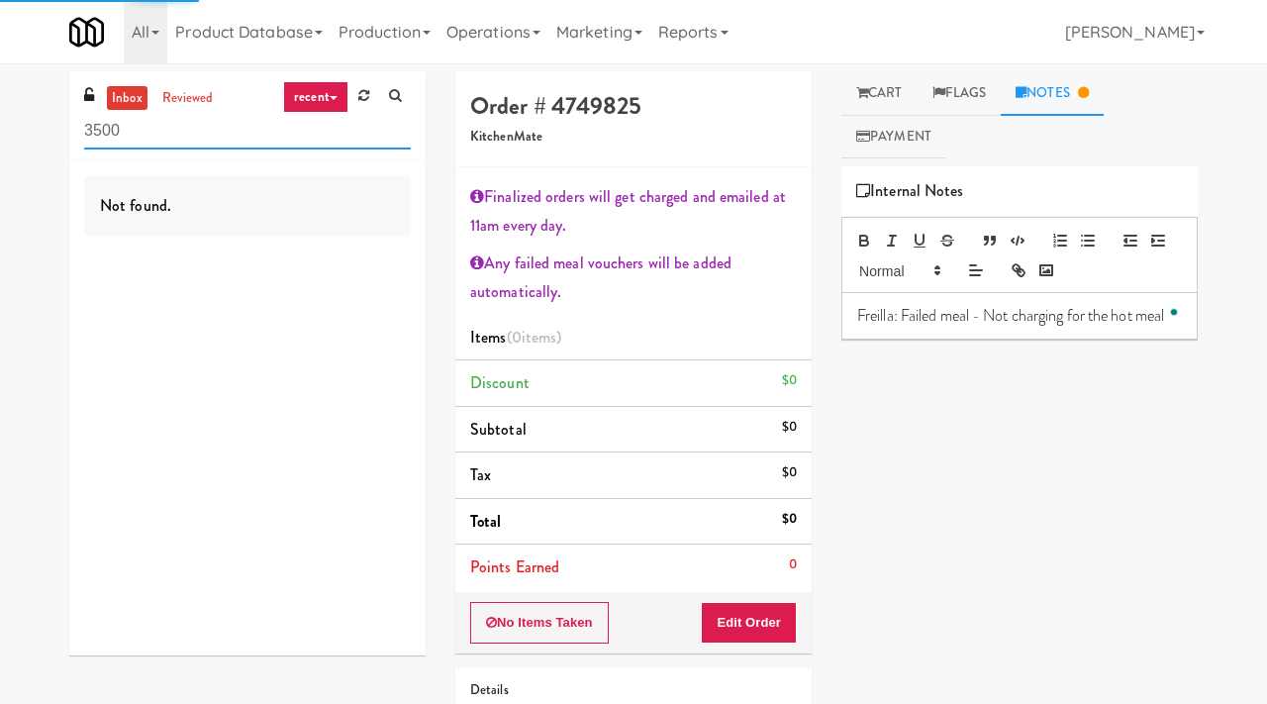
click at [194, 142] on input "3500" at bounding box center [247, 131] width 327 height 37
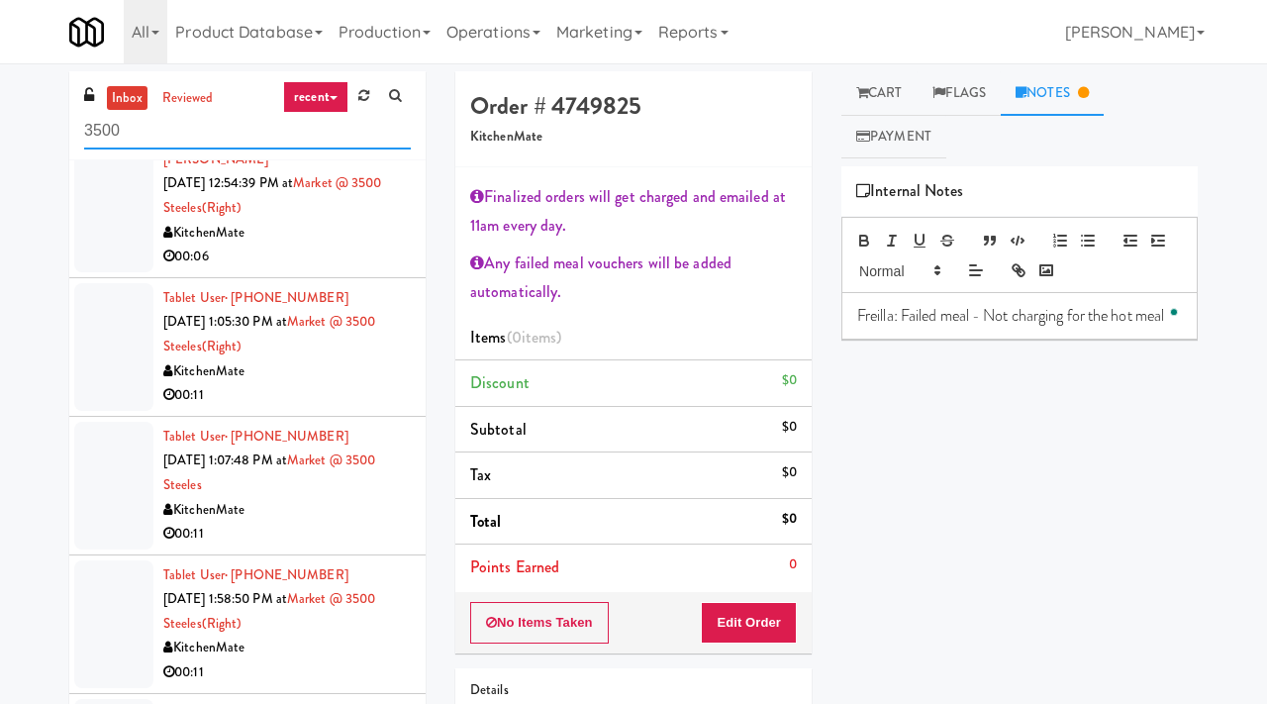
scroll to position [854, 0]
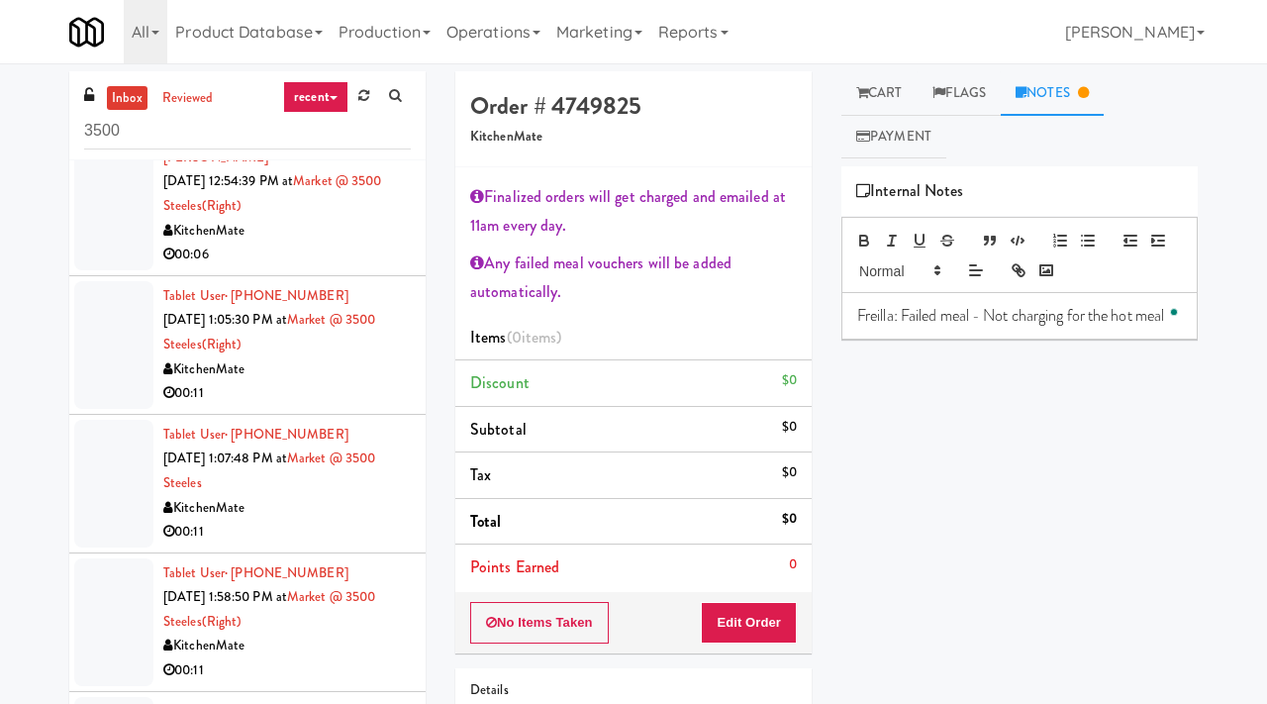
click at [371, 569] on div "Tablet User · (647) 542-4578 [DATE] 1:58:50 PM at Market @ 3500 Steeles(Right) …" at bounding box center [286, 622] width 247 height 122
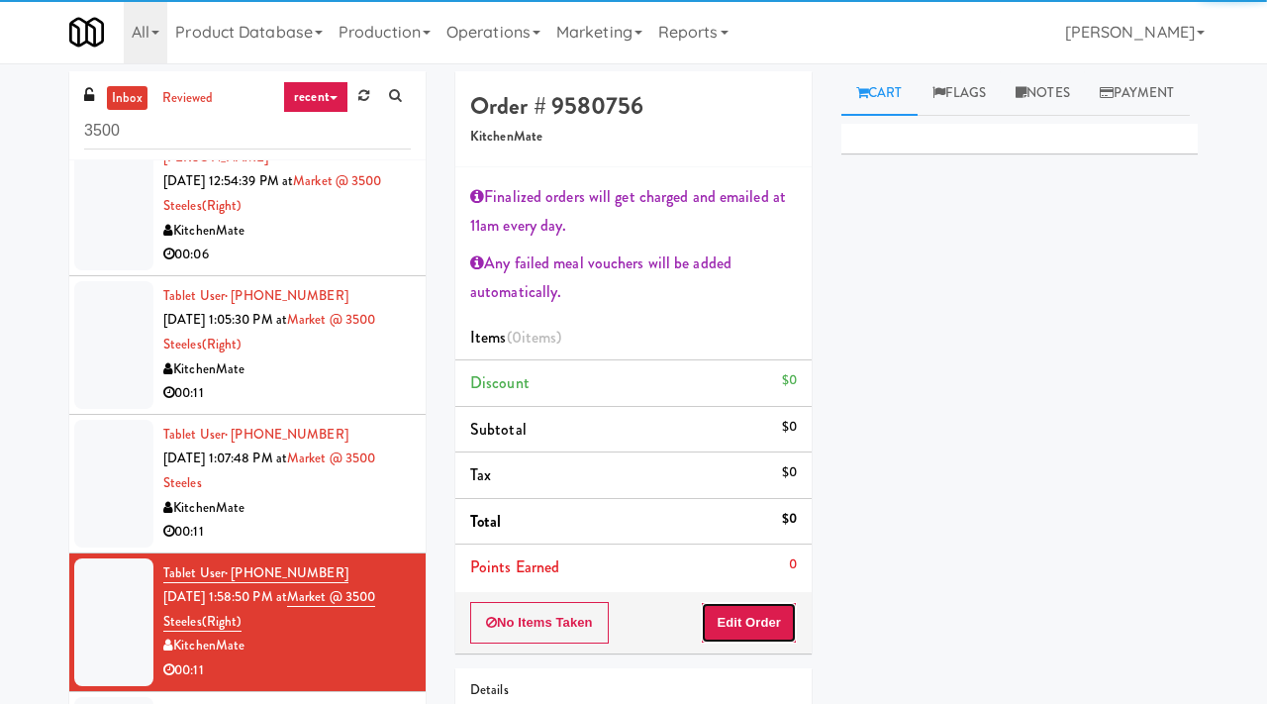
click at [752, 620] on button "Edit Order" at bounding box center [749, 623] width 96 height 42
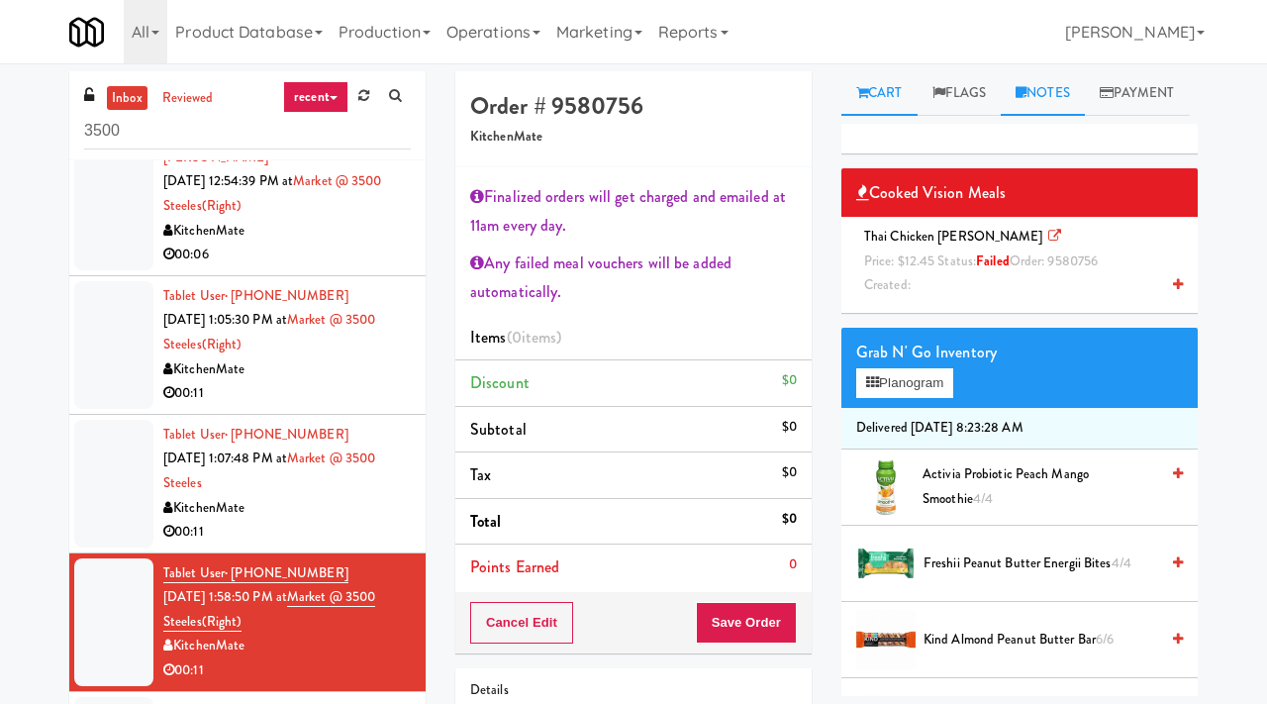
click at [1060, 104] on link "Notes" at bounding box center [1043, 93] width 84 height 45
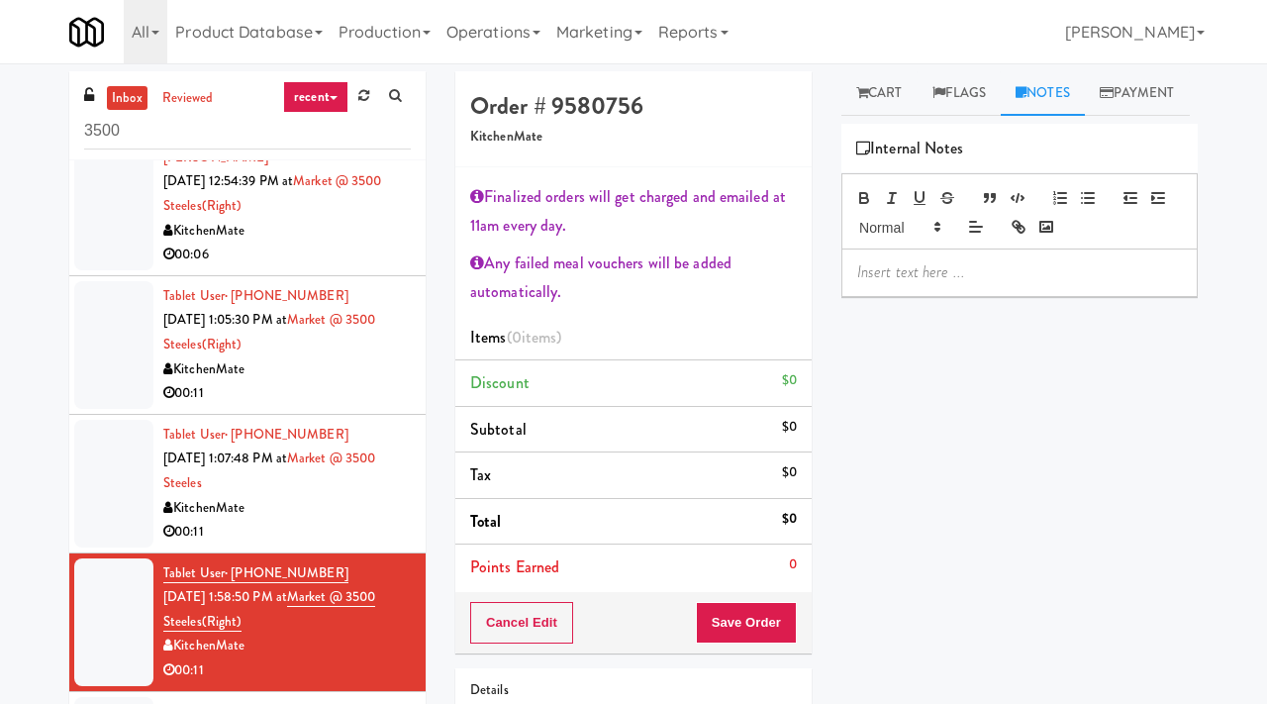
click at [886, 283] on p at bounding box center [1019, 272] width 325 height 22
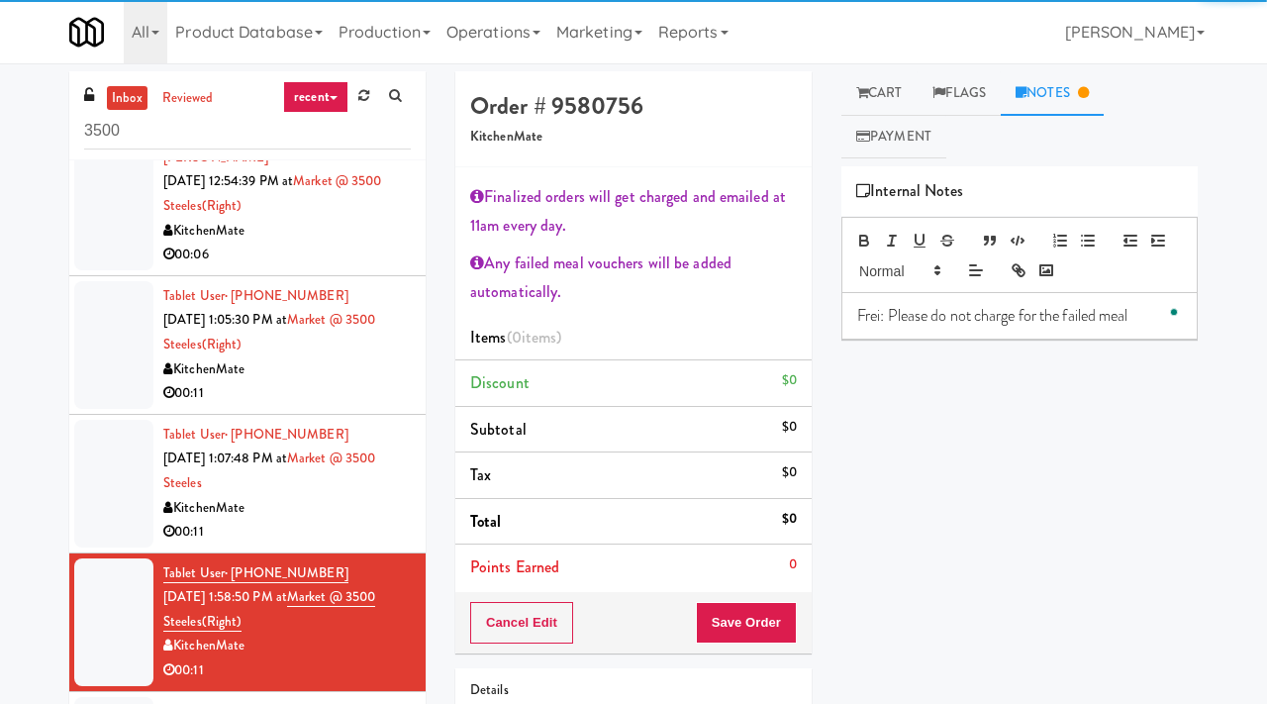
click at [1014, 464] on div "Cooked Vision Meals Thai Chicken [PERSON_NAME] Price: $12.45 Status: failed Ord…" at bounding box center [1019, 537] width 356 height 742
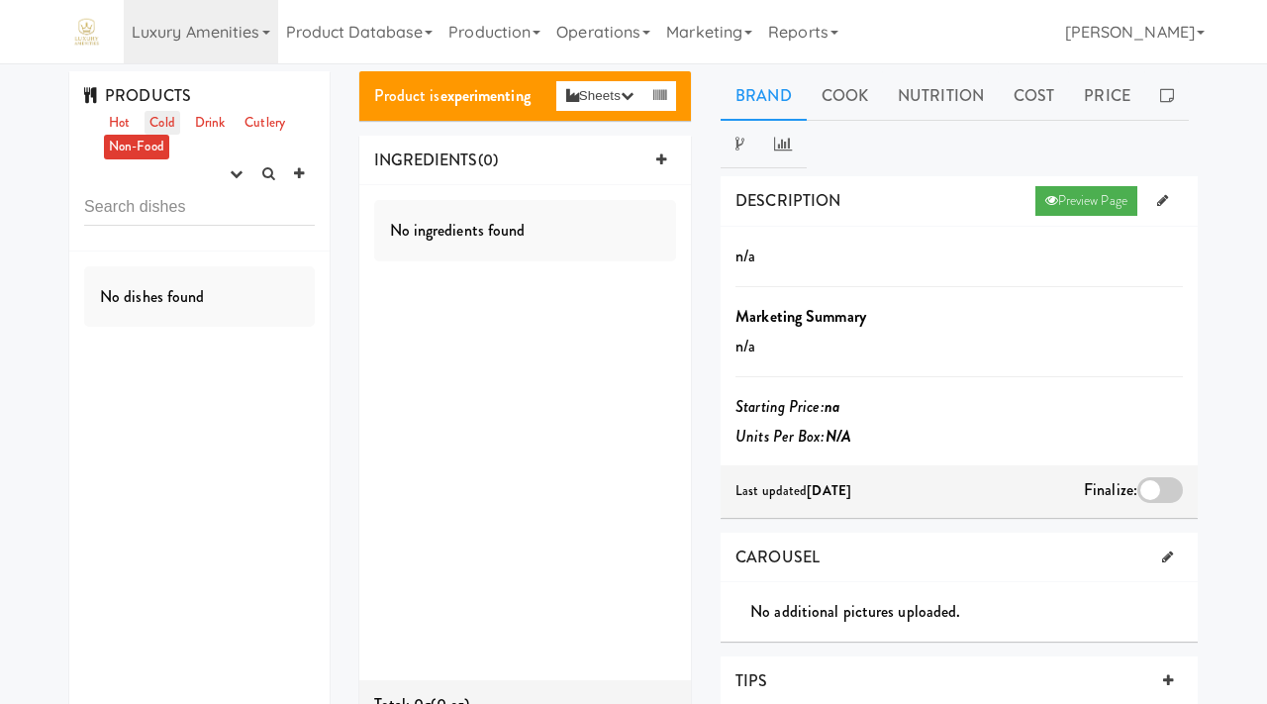
click at [164, 120] on link "Cold" at bounding box center [162, 123] width 35 height 25
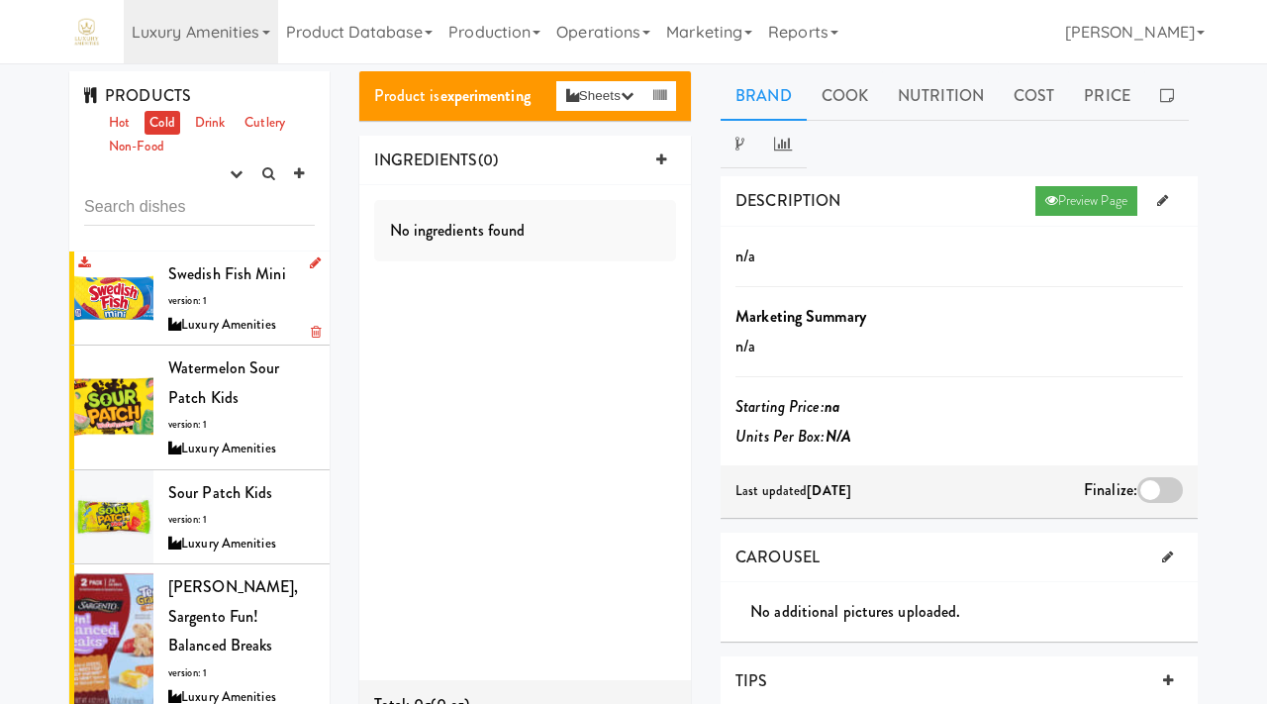
click at [257, 311] on div "Swedish Fish Mini version: 1 Luxury Amenities" at bounding box center [241, 298] width 146 height 78
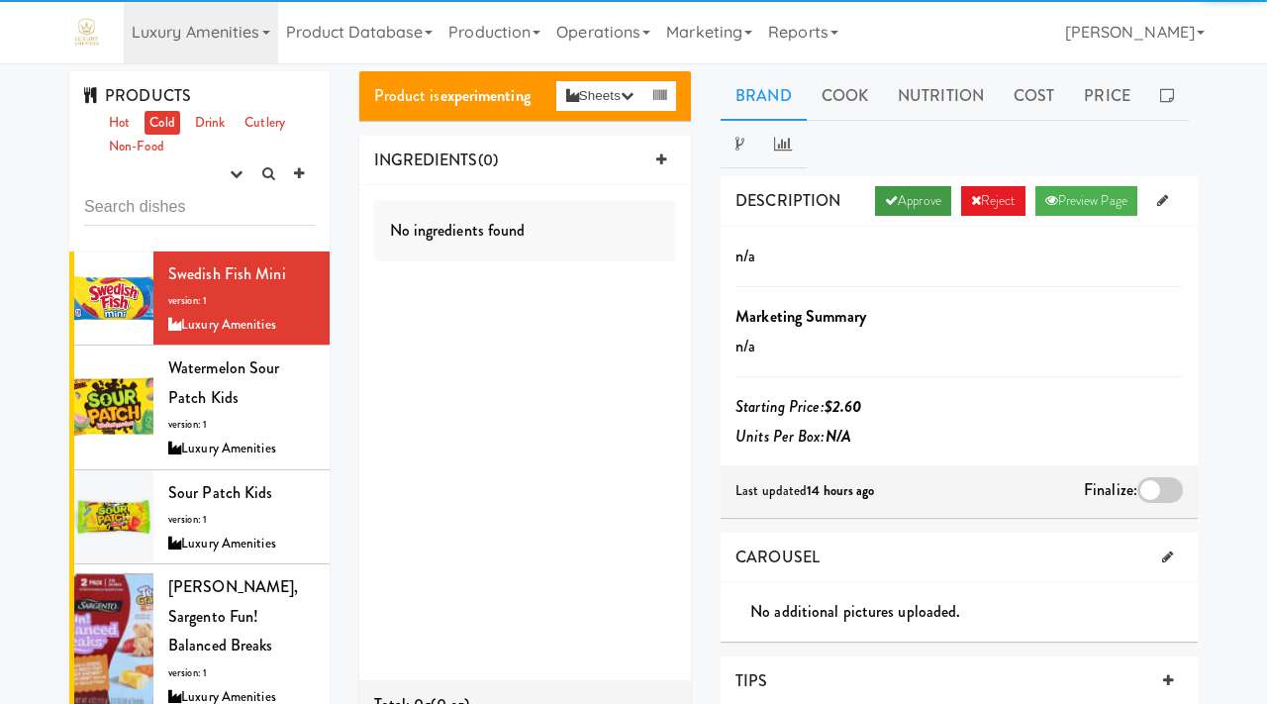
click at [900, 207] on link "Approve" at bounding box center [913, 201] width 76 height 30
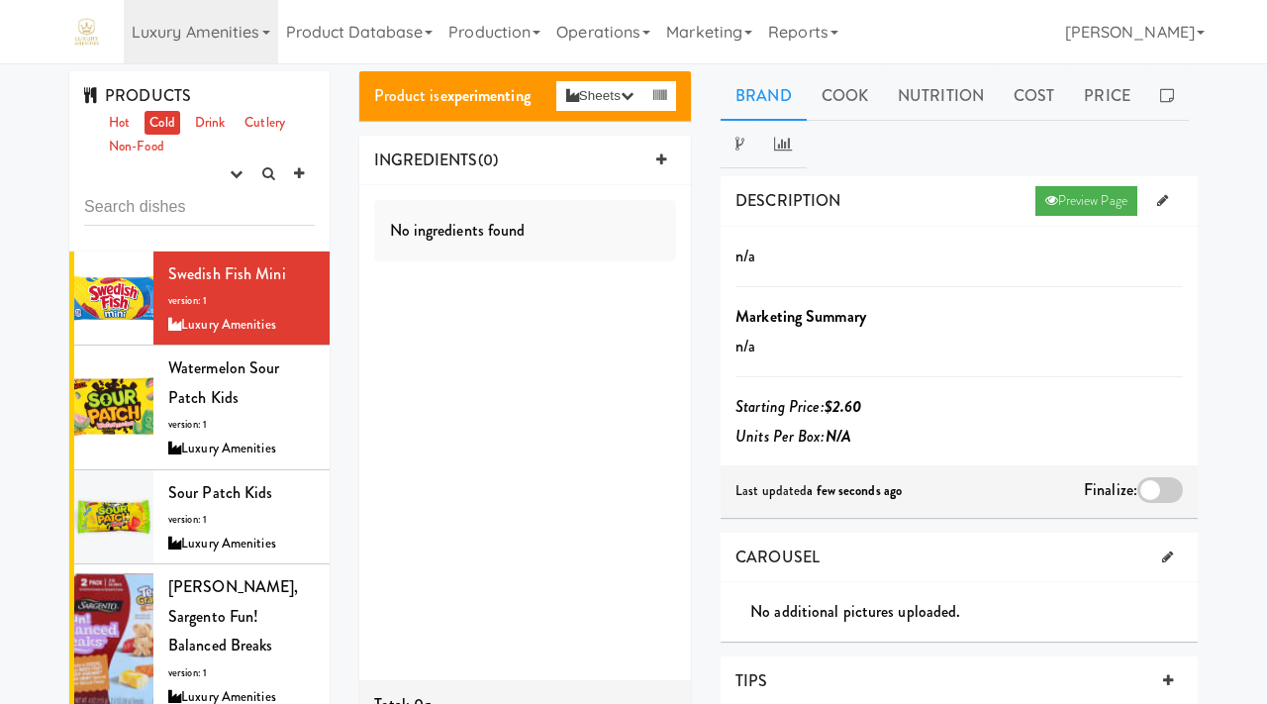
click at [1159, 489] on div at bounding box center [1160, 490] width 46 height 26
click at [0, 0] on input "checkbox" at bounding box center [0, 0] width 0 height 0
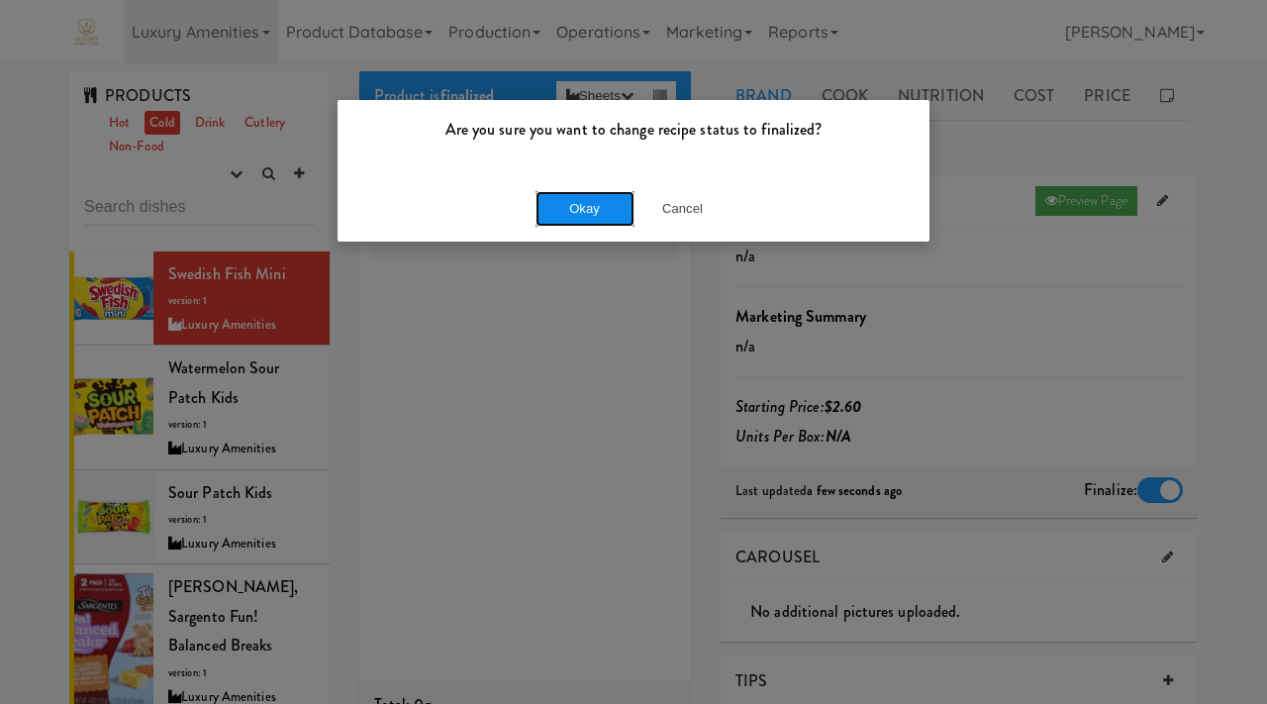
click at [600, 195] on button "Okay" at bounding box center [584, 209] width 99 height 36
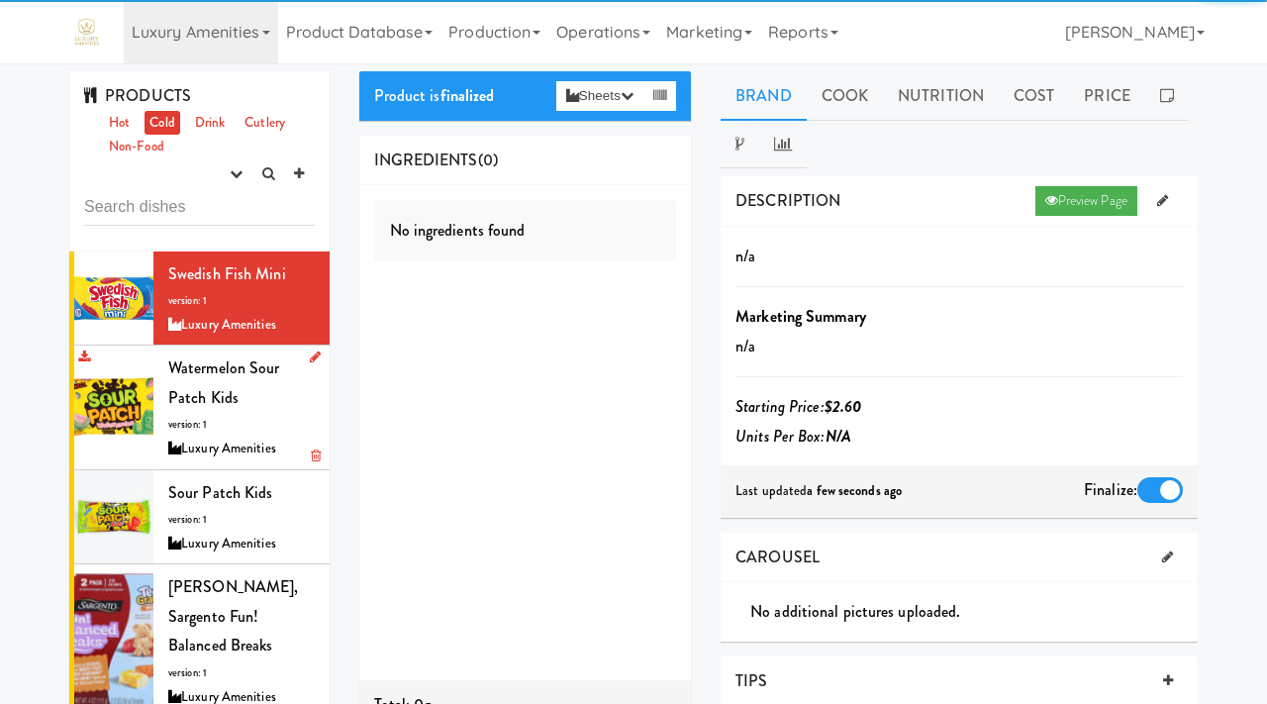
click at [218, 399] on span "Watermelon Sour Patch Kids" at bounding box center [224, 382] width 112 height 52
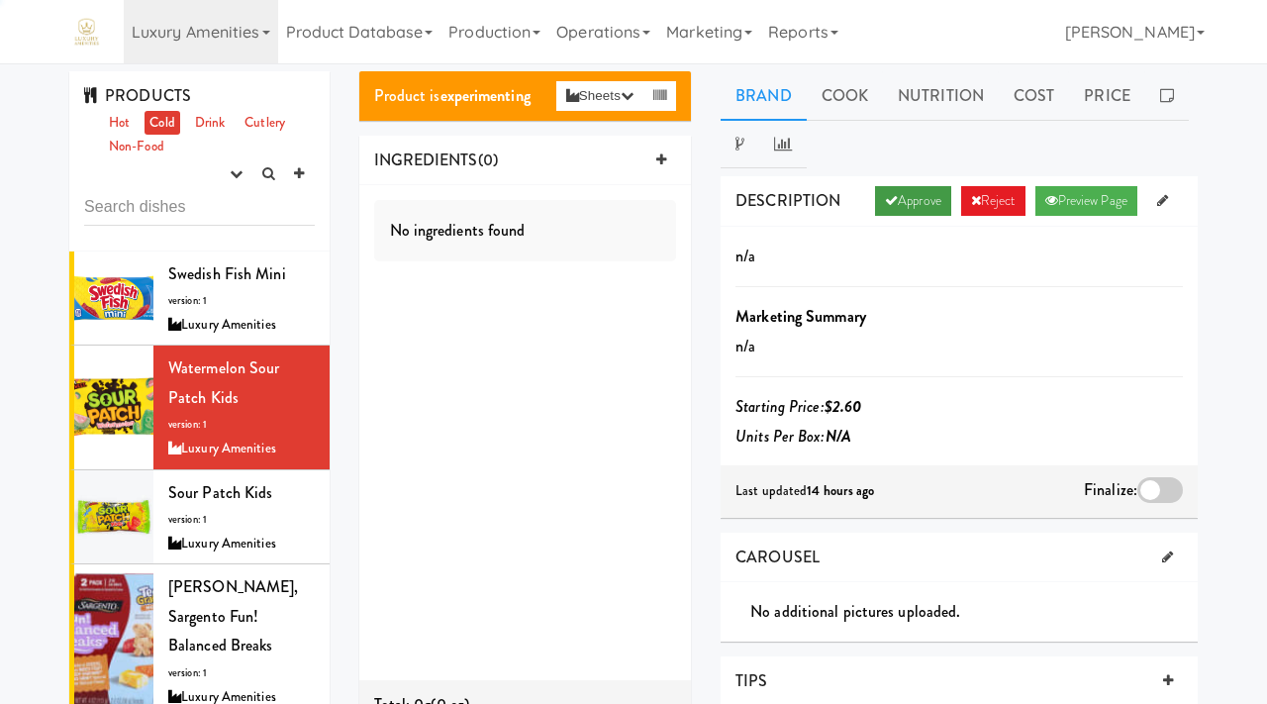
click at [918, 194] on link "Approve" at bounding box center [913, 201] width 76 height 30
click at [1155, 481] on div at bounding box center [1160, 490] width 46 height 26
click at [0, 0] on input "checkbox" at bounding box center [0, 0] width 0 height 0
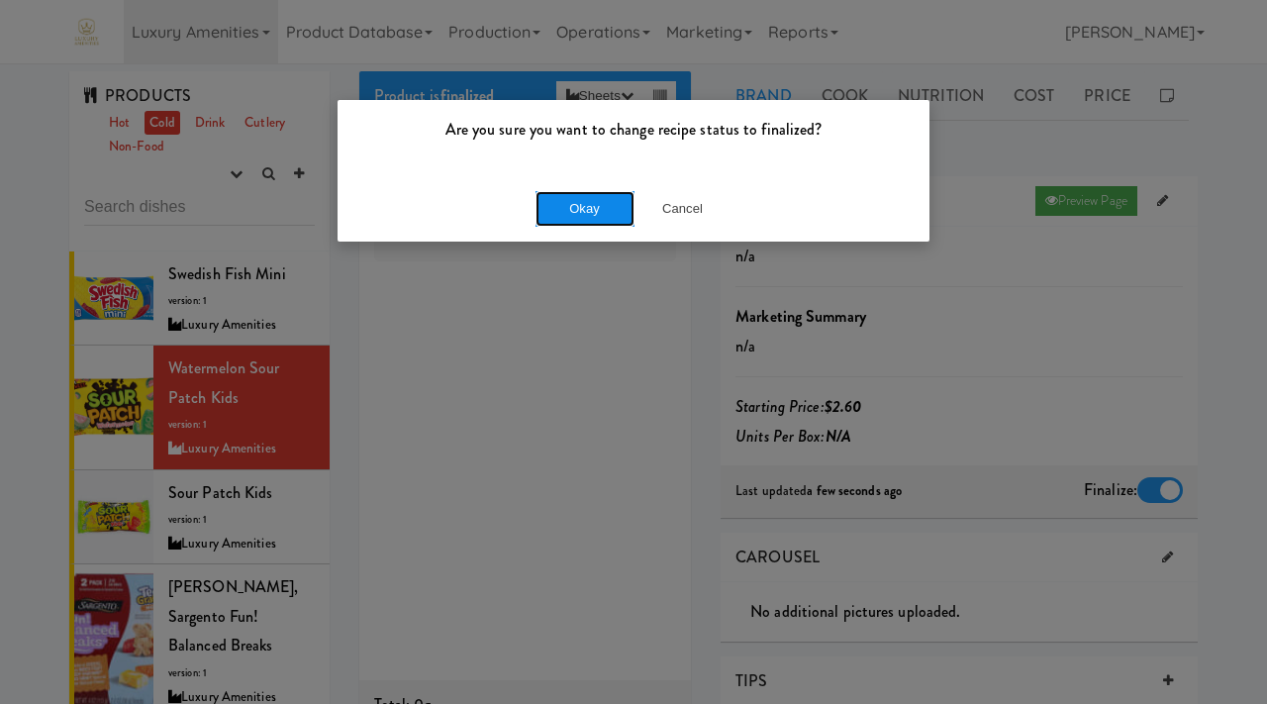
click at [560, 213] on button "Okay" at bounding box center [584, 209] width 99 height 36
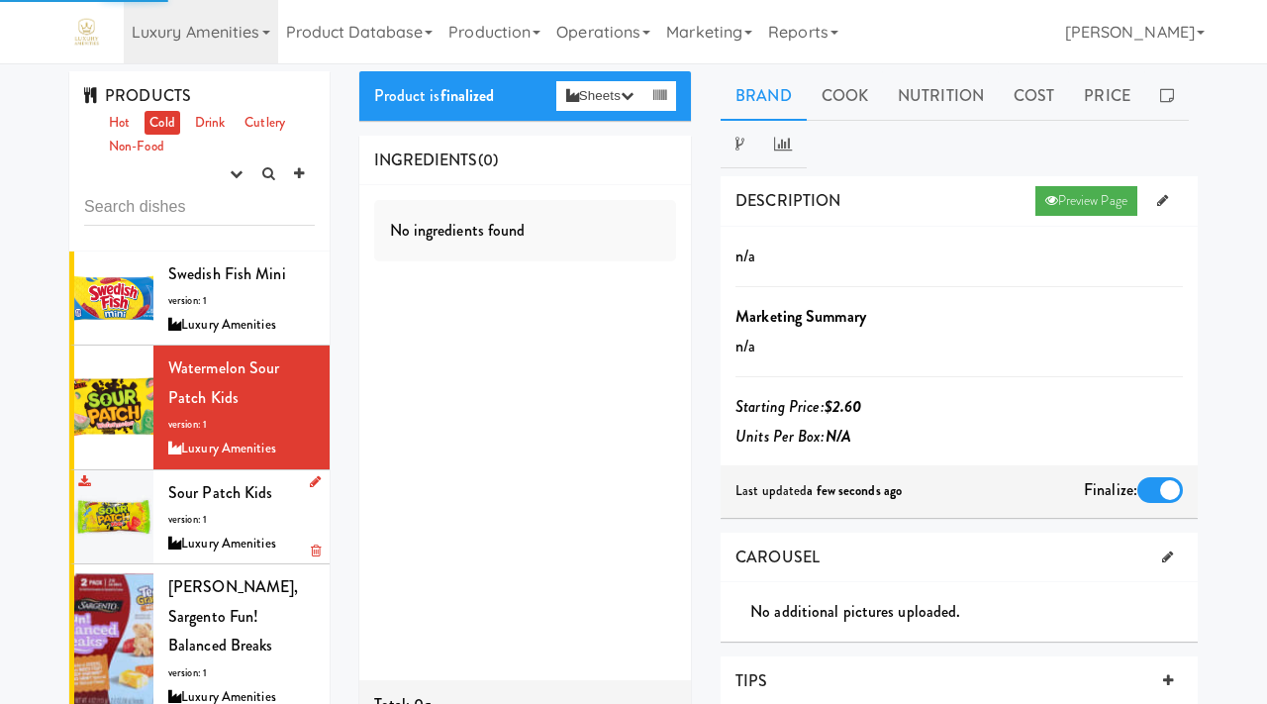
click at [238, 492] on span "Sour Patch Kids" at bounding box center [220, 492] width 105 height 23
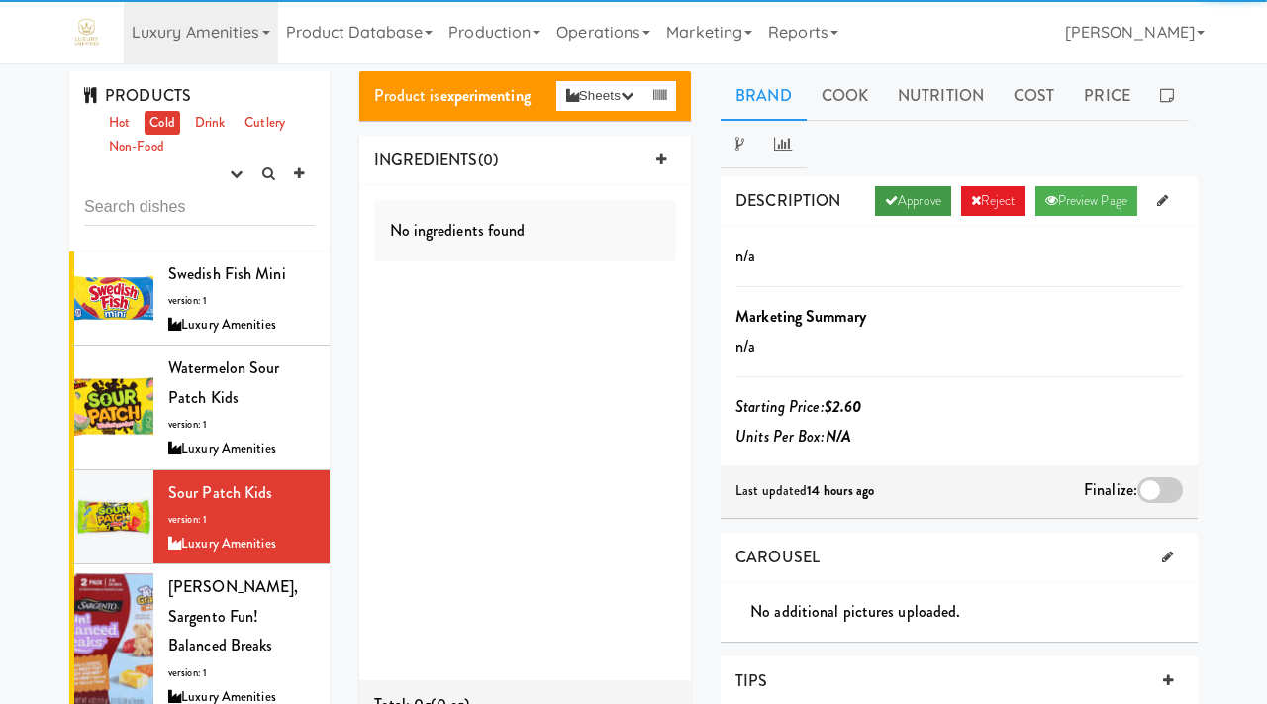
click at [905, 198] on link "Approve" at bounding box center [913, 201] width 76 height 30
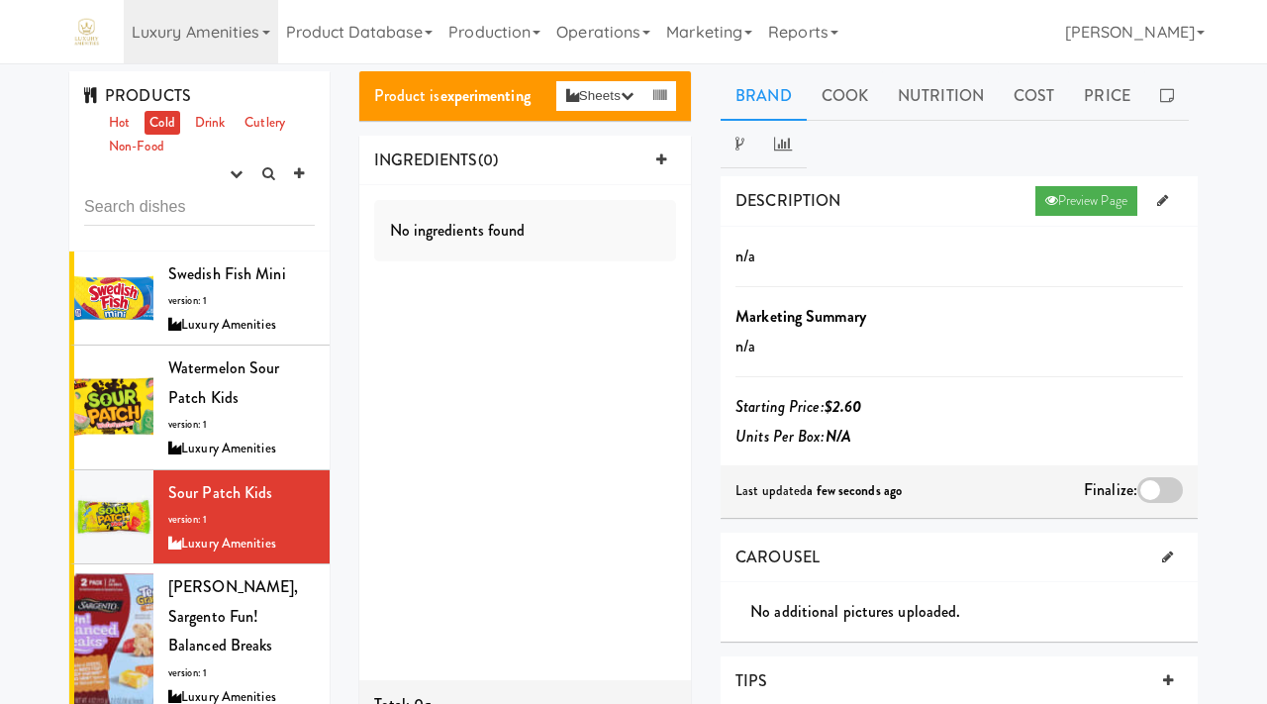
click at [1161, 471] on div "Last updated a few seconds ago Finalize:" at bounding box center [959, 490] width 477 height 51
click at [1156, 485] on div at bounding box center [1160, 490] width 46 height 26
click at [0, 0] on input "checkbox" at bounding box center [0, 0] width 0 height 0
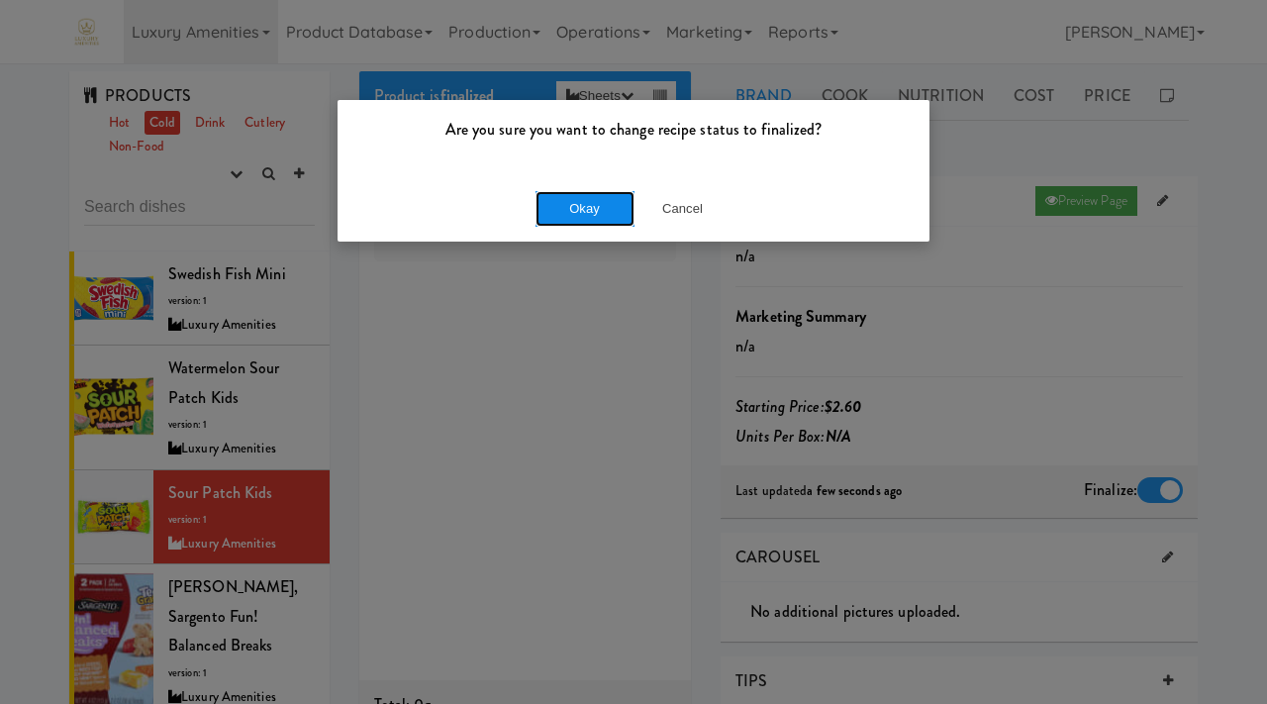
click at [581, 208] on button "Okay" at bounding box center [584, 209] width 99 height 36
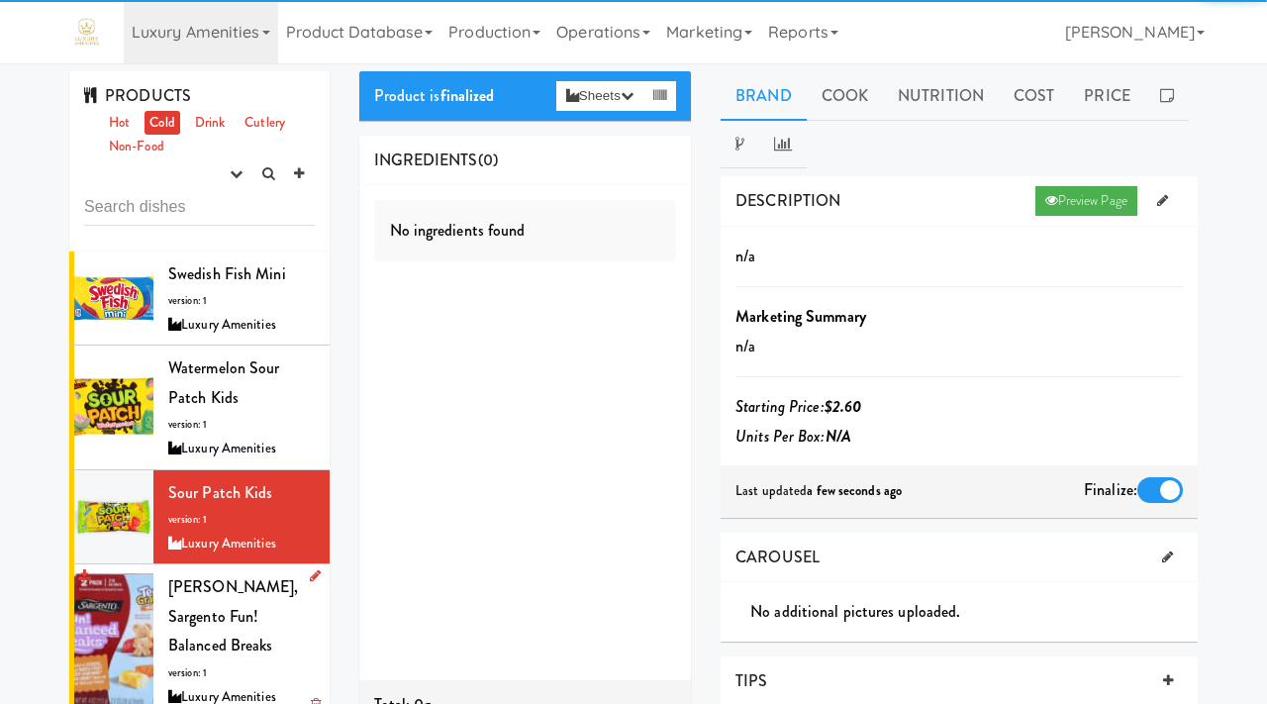
click at [187, 644] on span "Teddy Graham Honey, Sargento Fun! Balanced Breaks" at bounding box center [233, 615] width 130 height 81
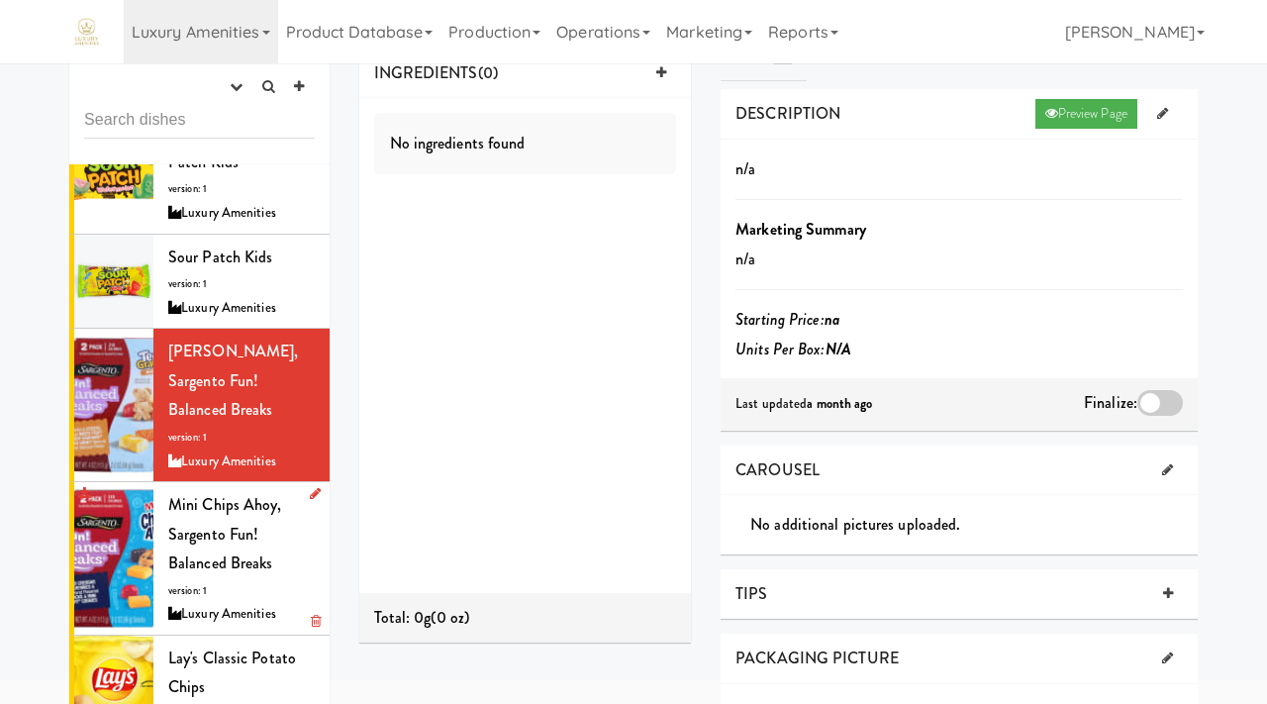
scroll to position [116, 0]
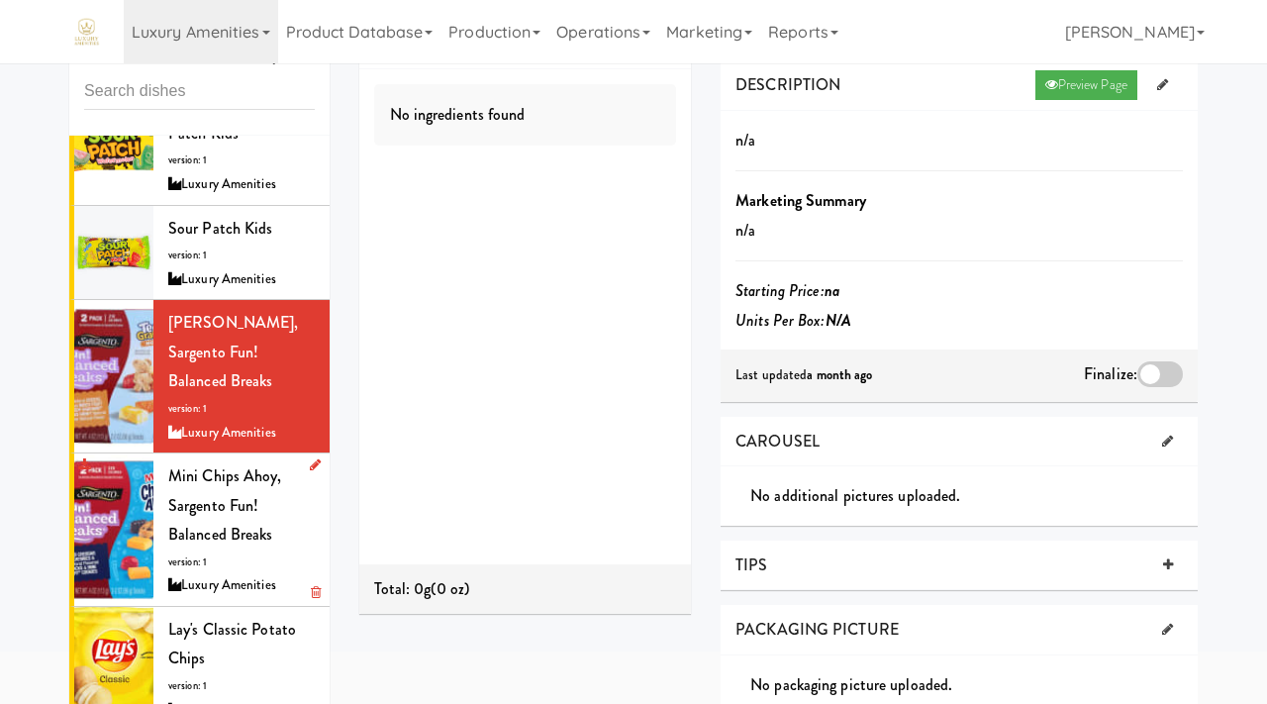
click at [221, 476] on span "Mini Chips Ahoy, Sargento Fun! Balanced Breaks" at bounding box center [225, 504] width 114 height 81
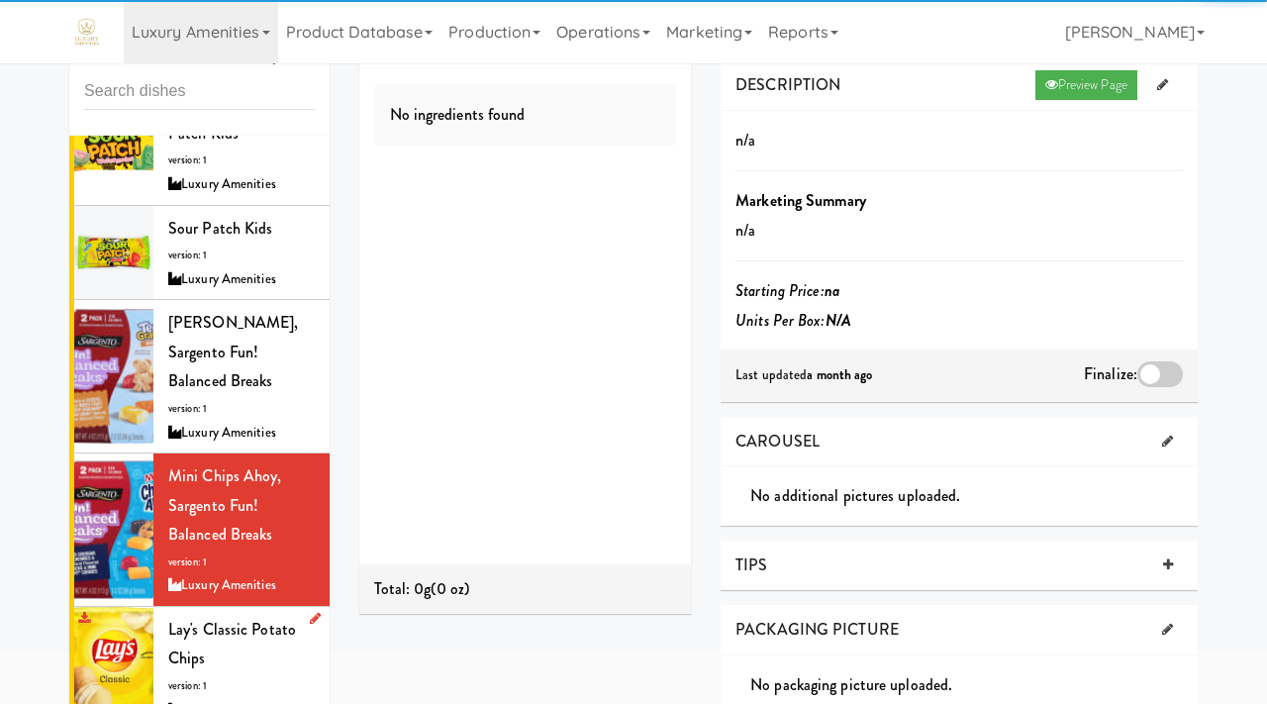
click at [267, 647] on div "Lay's Classic Potato Chips version: 1 Luxury Amenities" at bounding box center [241, 668] width 146 height 107
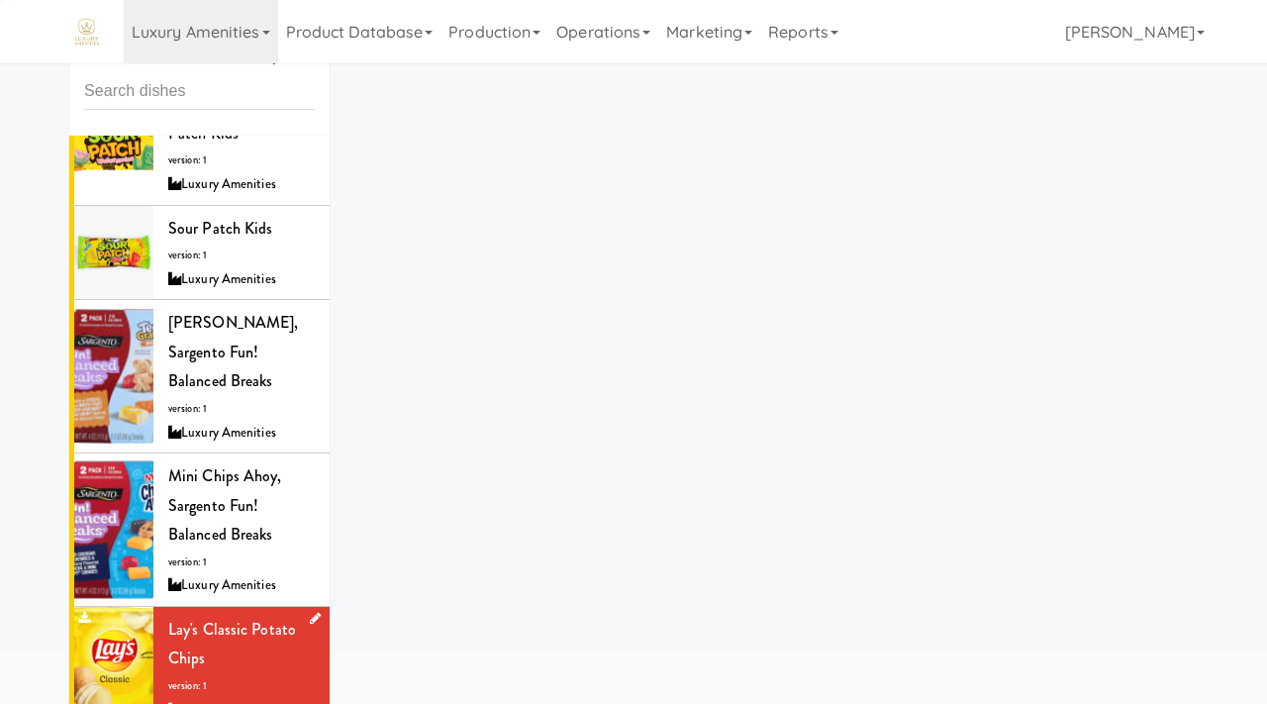
scroll to position [149, 0]
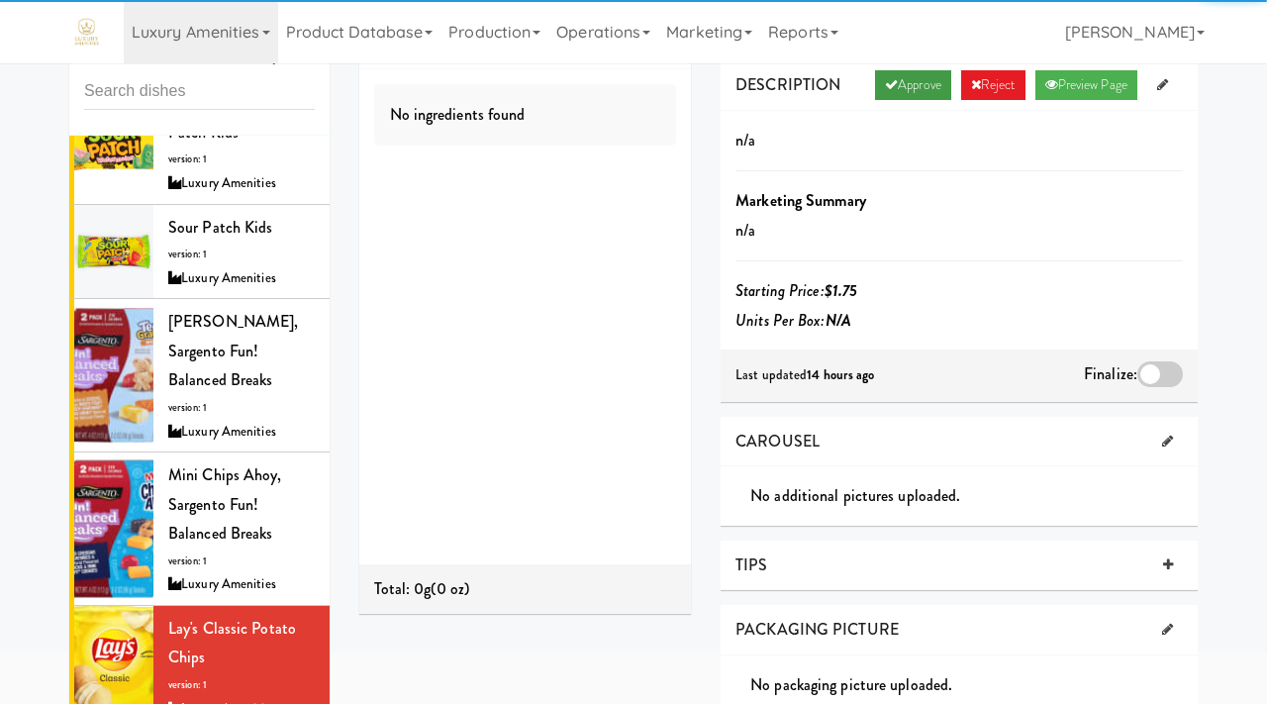
click at [893, 82] on link "Approve" at bounding box center [913, 85] width 76 height 30
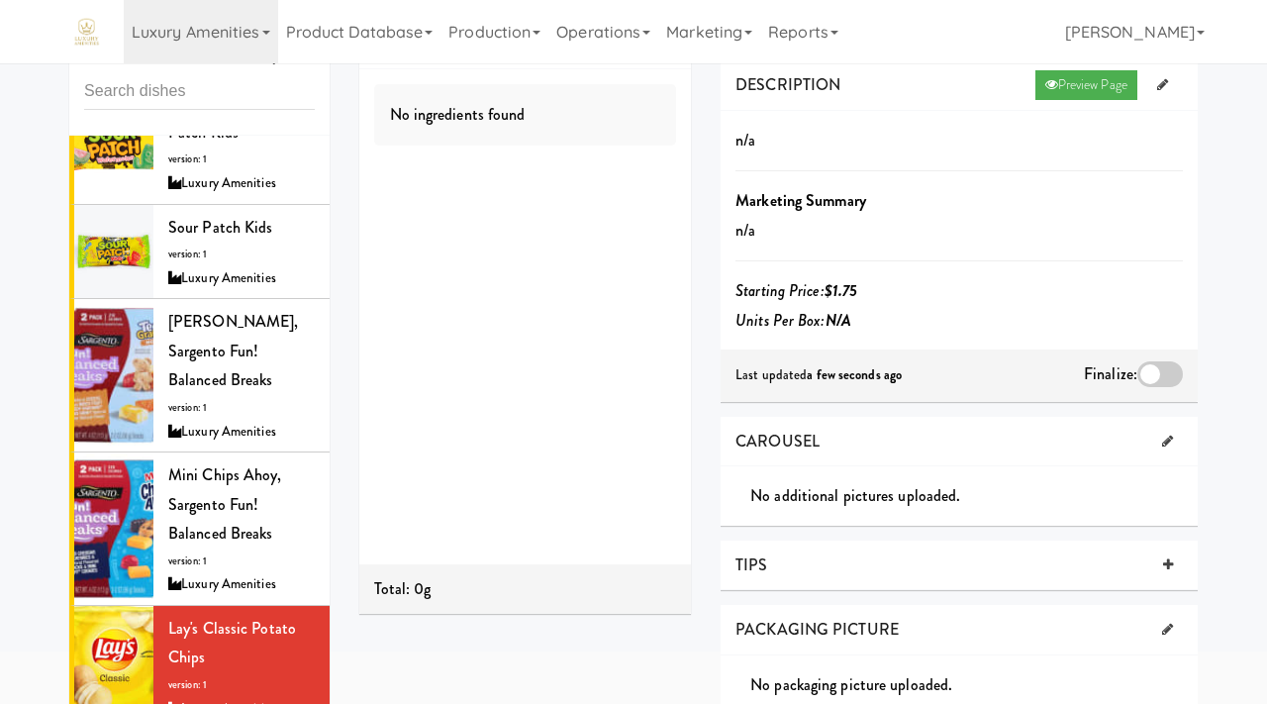
click at [1163, 372] on div at bounding box center [1160, 374] width 46 height 26
click at [0, 0] on input "checkbox" at bounding box center [0, 0] width 0 height 0
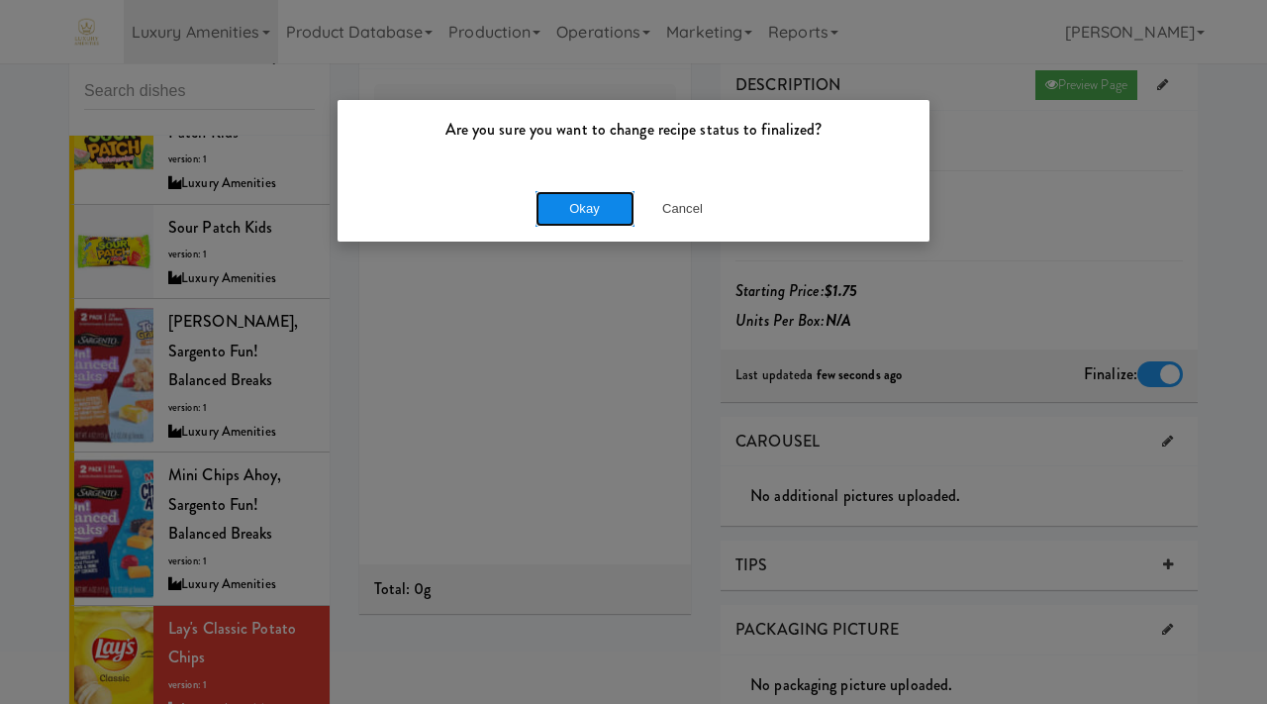
click at [564, 215] on button "Okay" at bounding box center [584, 209] width 99 height 36
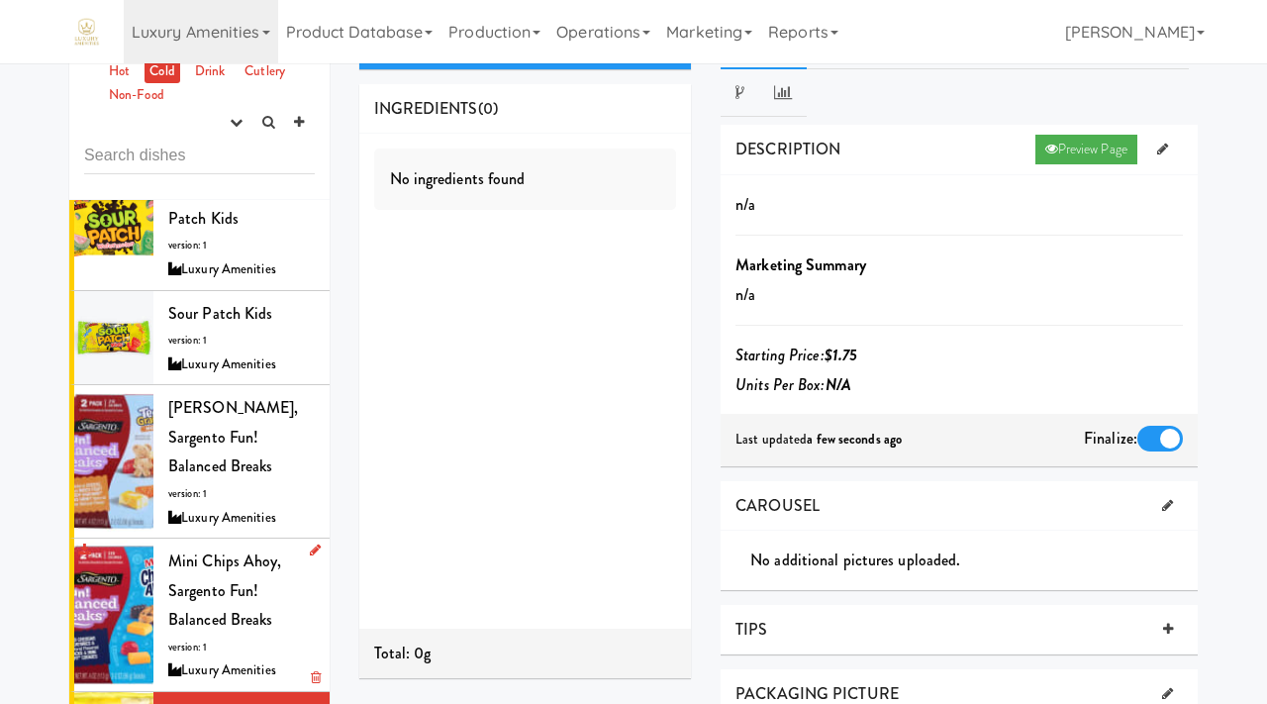
scroll to position [137, 0]
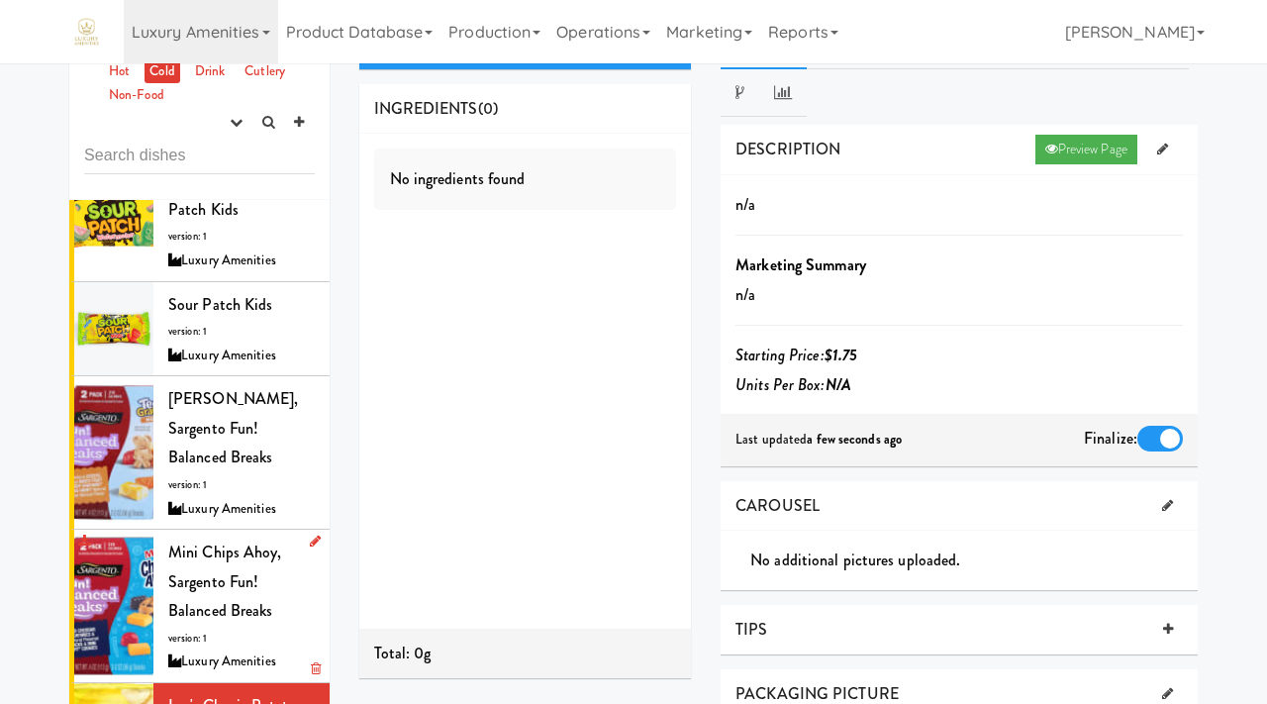
click at [199, 598] on div "Mini Chips Ahoy, Sargento Fun! Balanced Breaks version: 1 Luxury Amenities" at bounding box center [241, 605] width 146 height 137
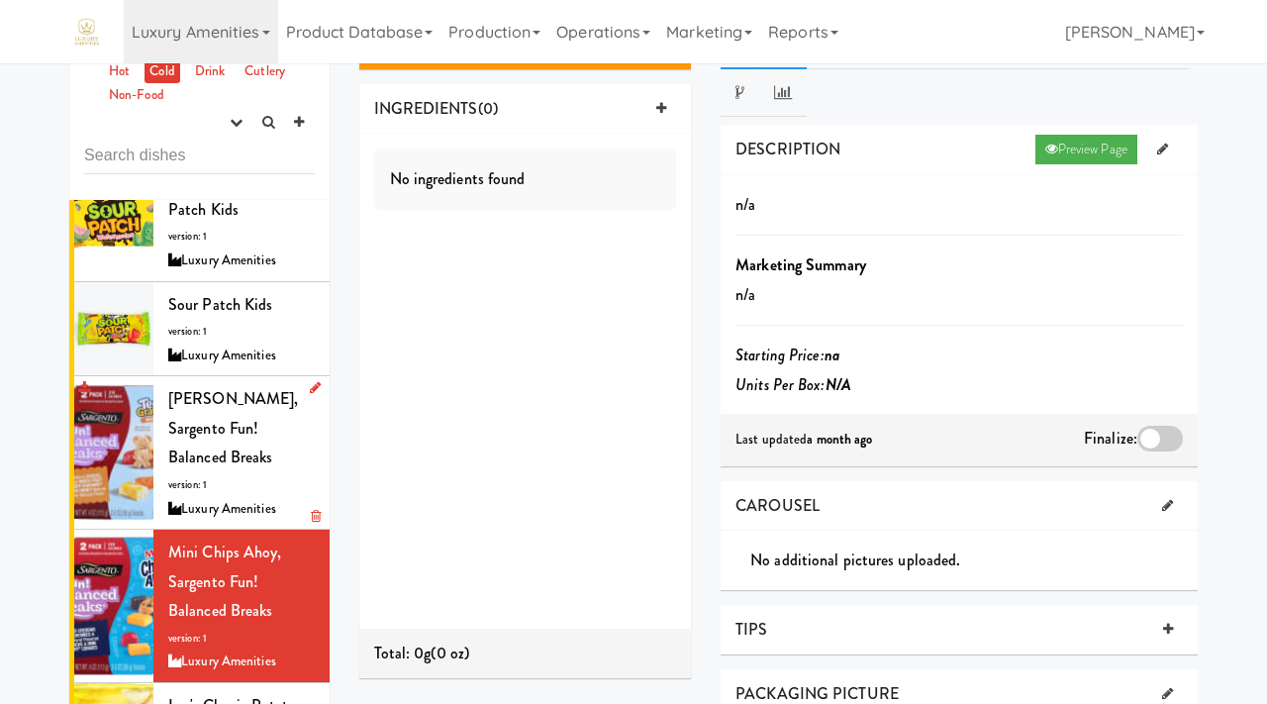
click at [197, 407] on span "Teddy Graham Honey, Sargento Fun! Balanced Breaks" at bounding box center [233, 427] width 130 height 81
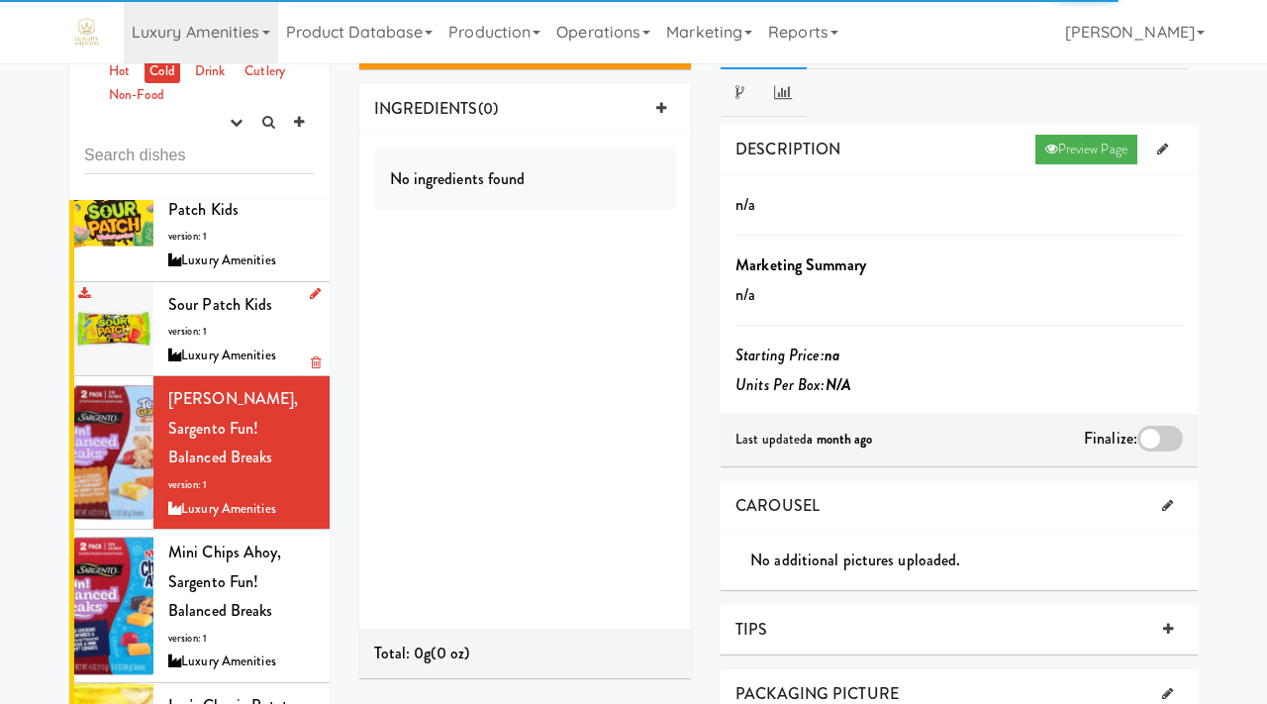
click at [230, 329] on div "Sour Patch Kids version: 1 Luxury Amenities" at bounding box center [241, 329] width 146 height 78
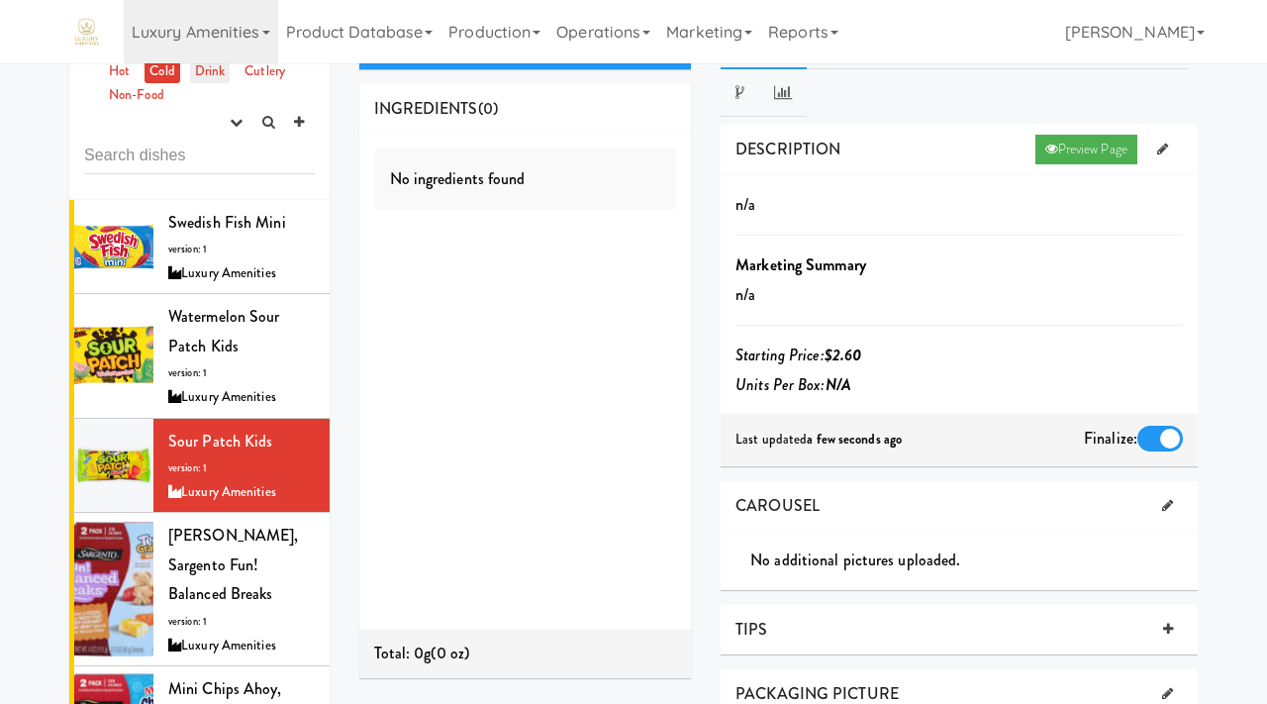
click at [215, 67] on link "Drink" at bounding box center [210, 71] width 41 height 25
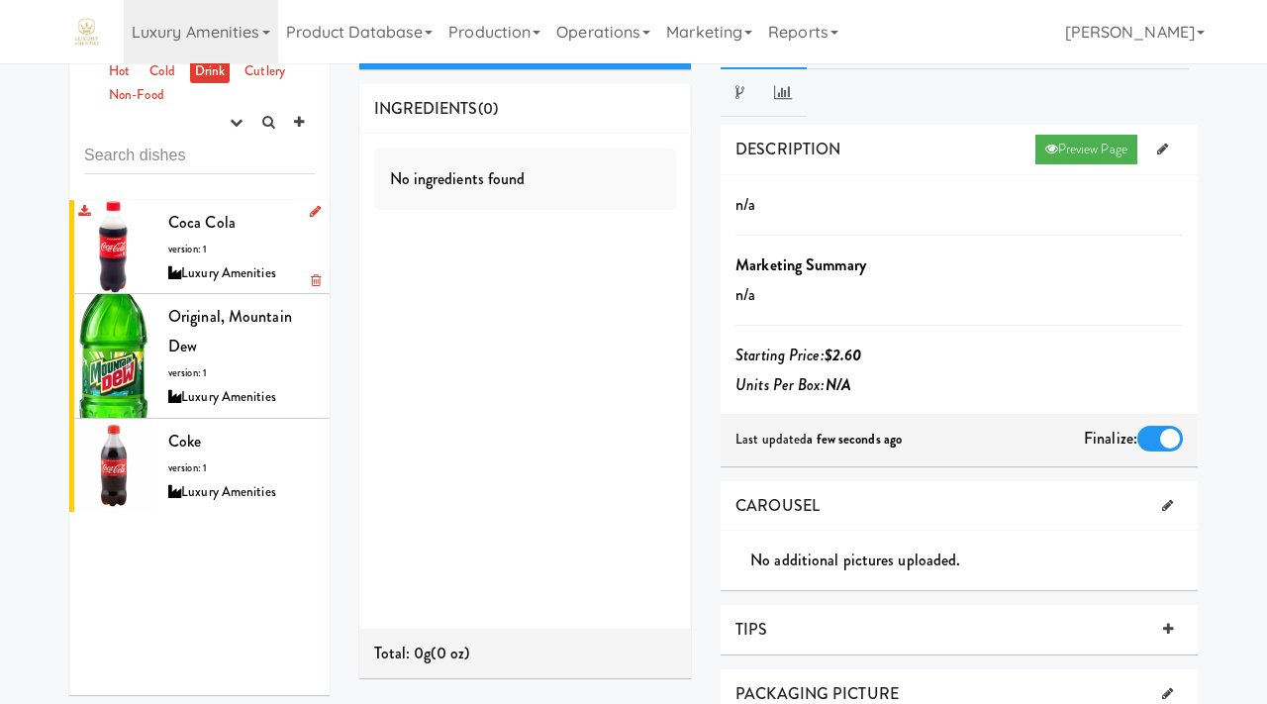
click at [226, 257] on div "Coca Cola version: 1 Luxury Amenities" at bounding box center [241, 247] width 146 height 78
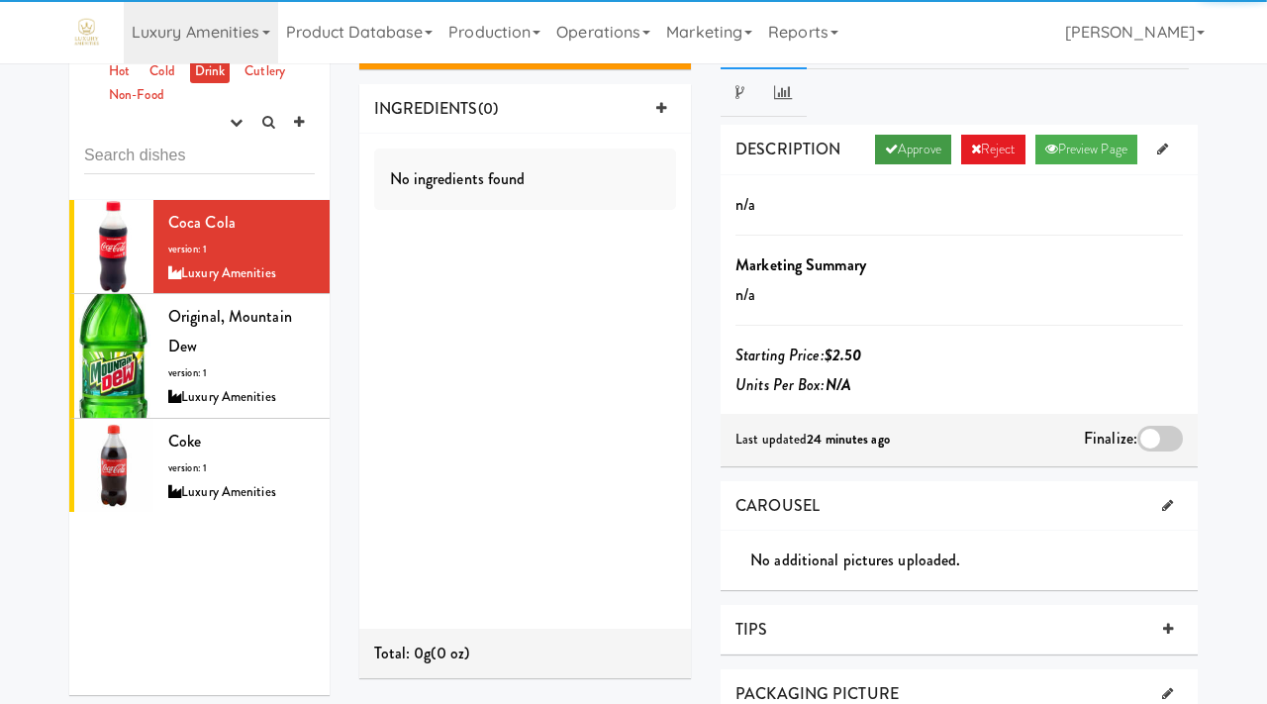
click at [900, 152] on link "Approve" at bounding box center [913, 150] width 76 height 30
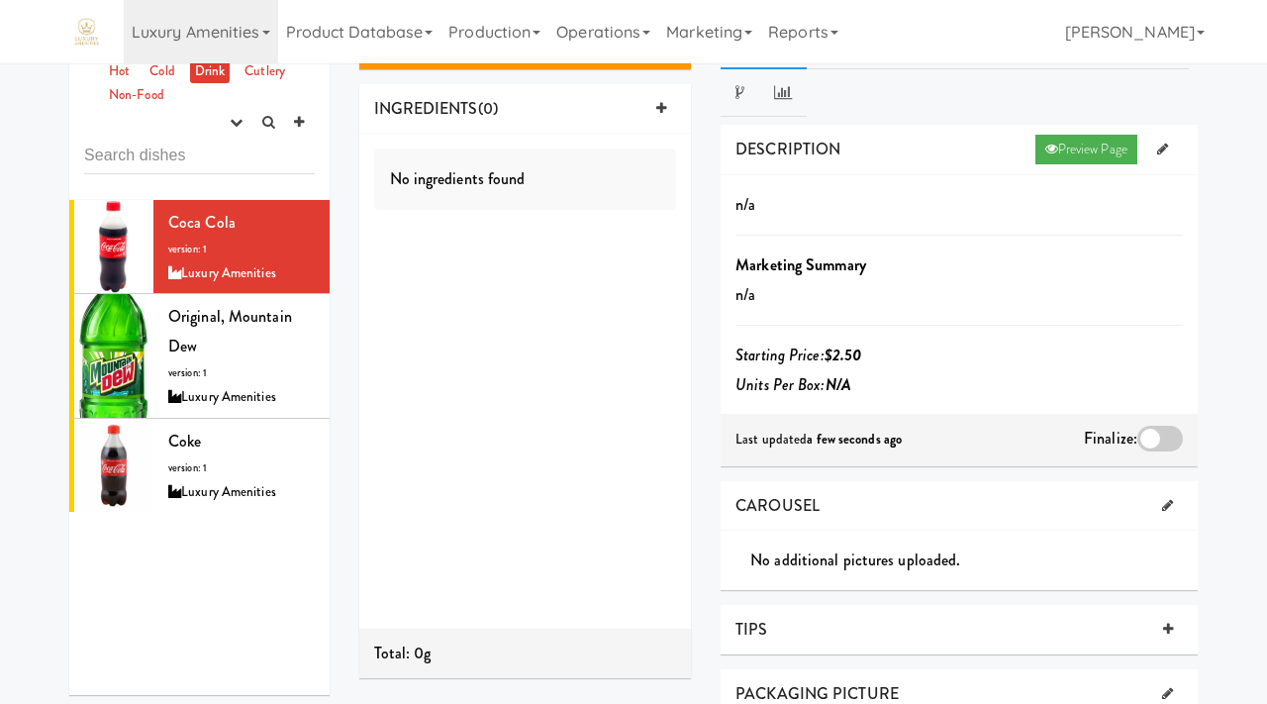
click at [1151, 431] on div at bounding box center [1160, 439] width 46 height 26
click at [0, 0] on input "checkbox" at bounding box center [0, 0] width 0 height 0
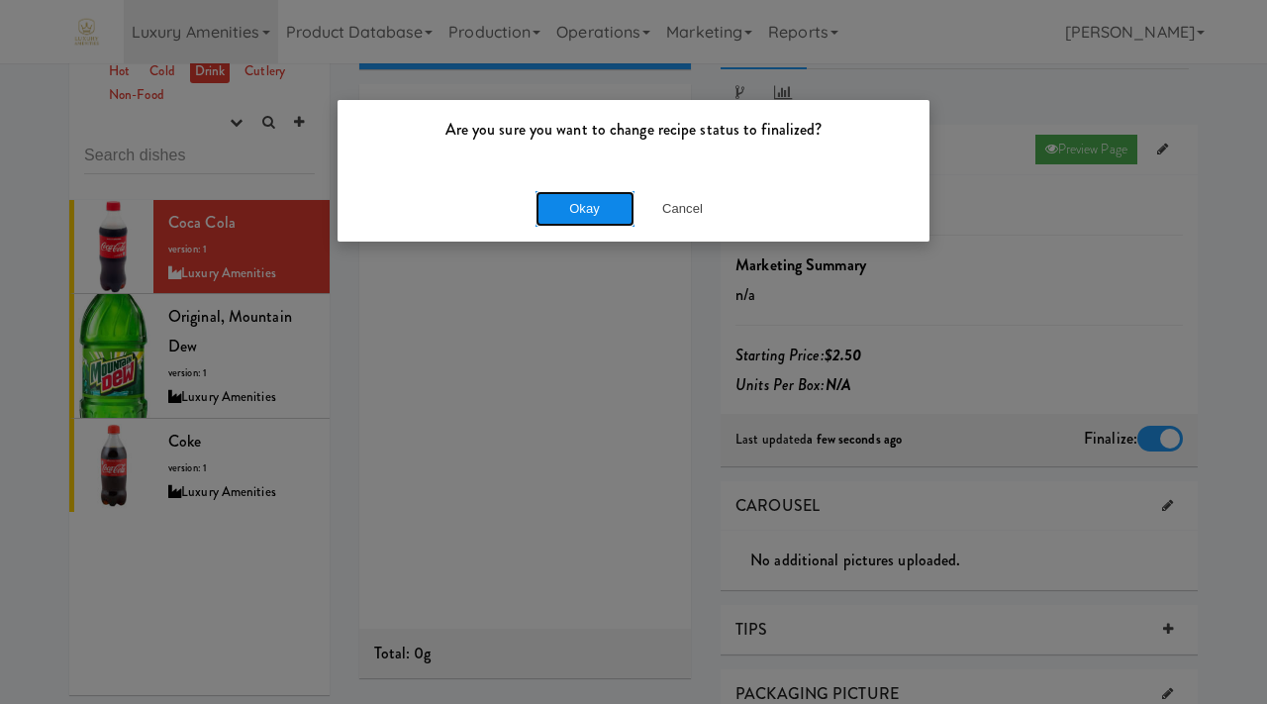
click at [583, 214] on button "Okay" at bounding box center [584, 209] width 99 height 36
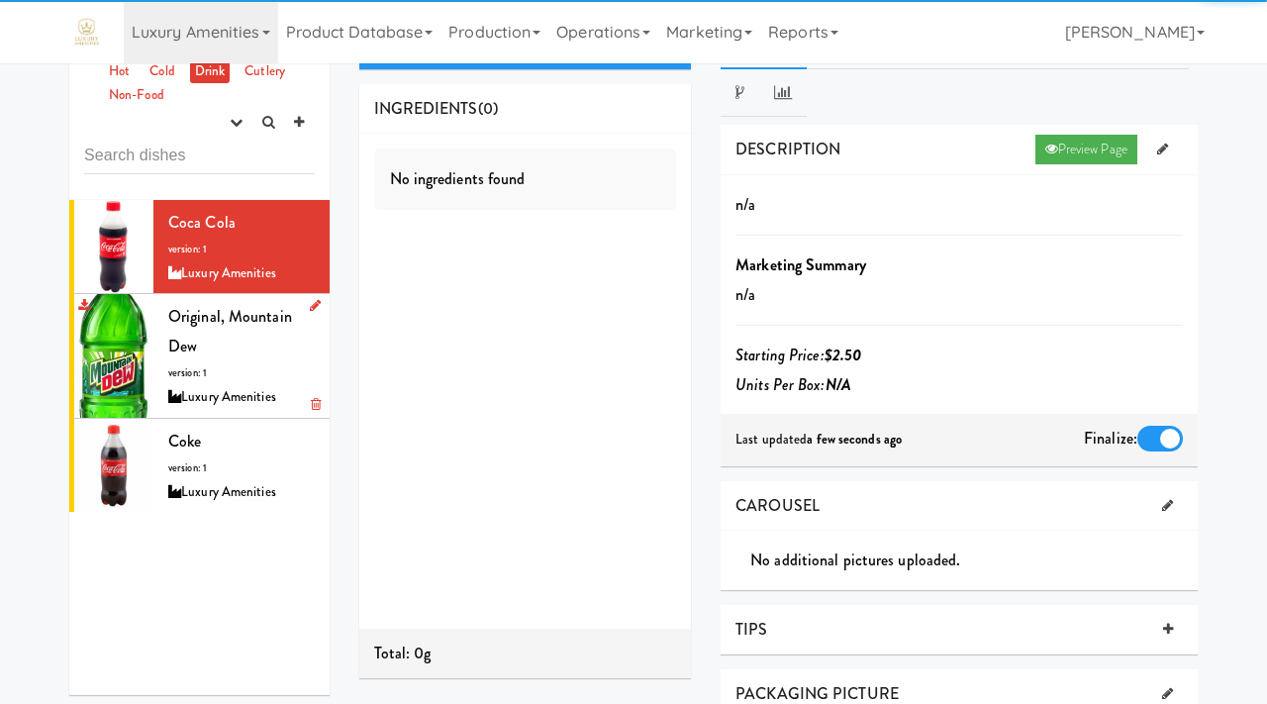
click at [216, 337] on div "Original, Mountain Dew version: 1 Luxury Amenities" at bounding box center [241, 355] width 146 height 107
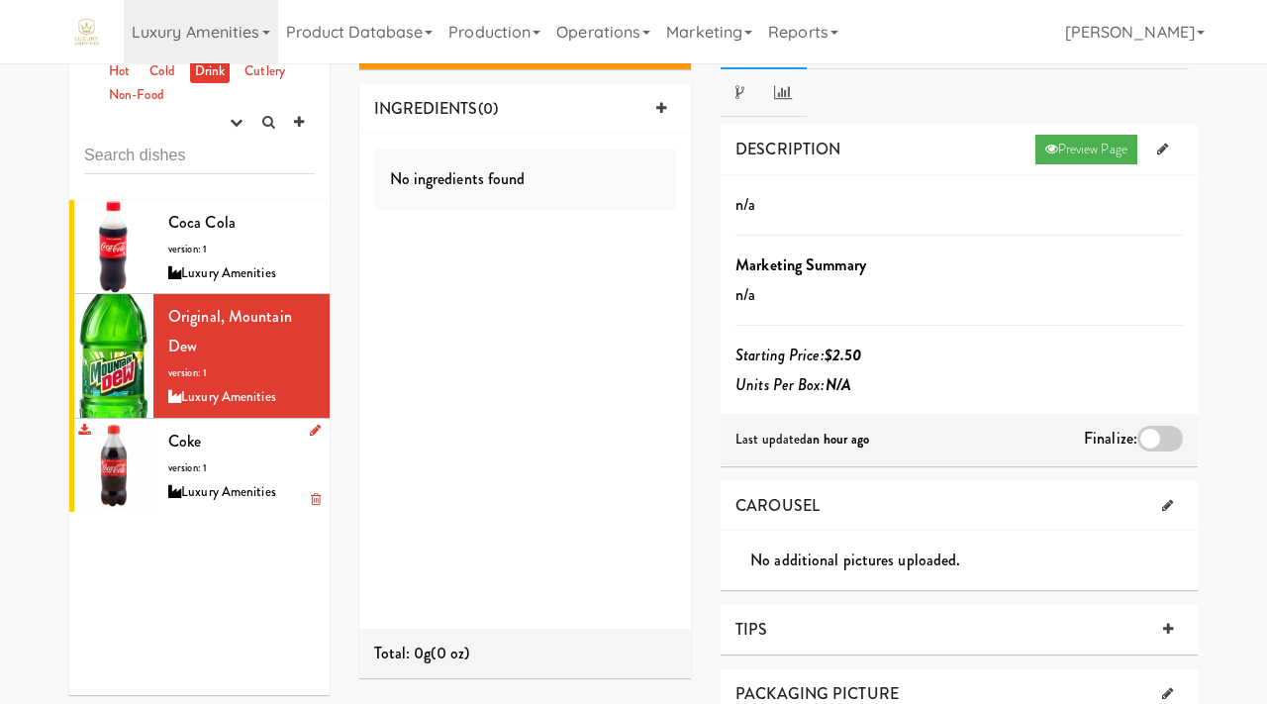
click at [225, 451] on div "Coke version: 1 Luxury Amenities" at bounding box center [241, 466] width 146 height 78
